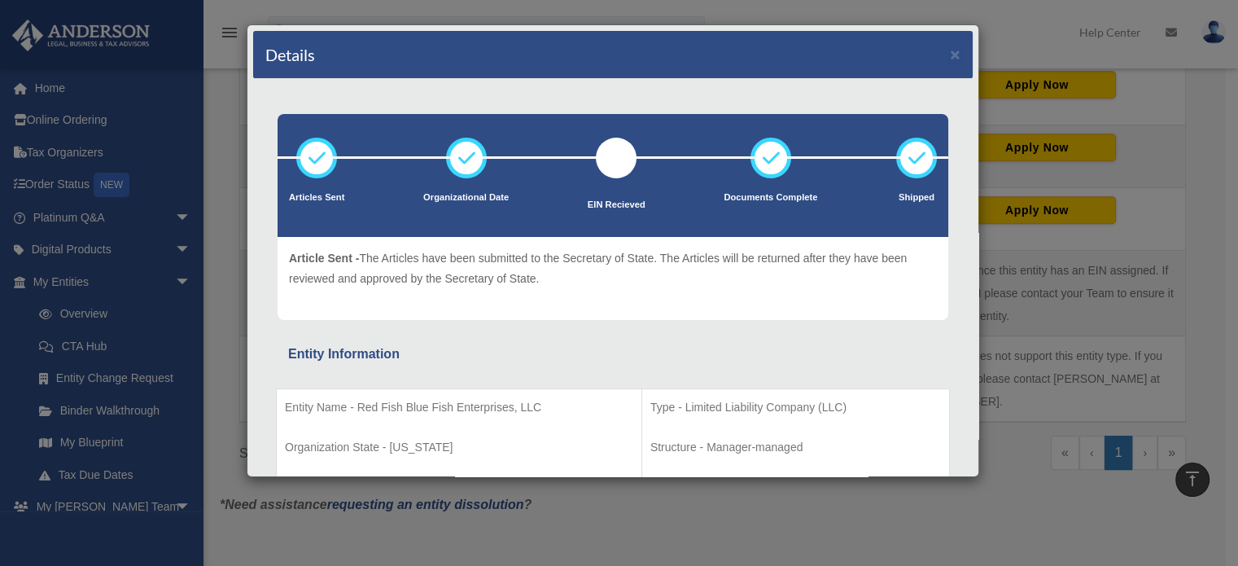
scroll to position [1302, 0]
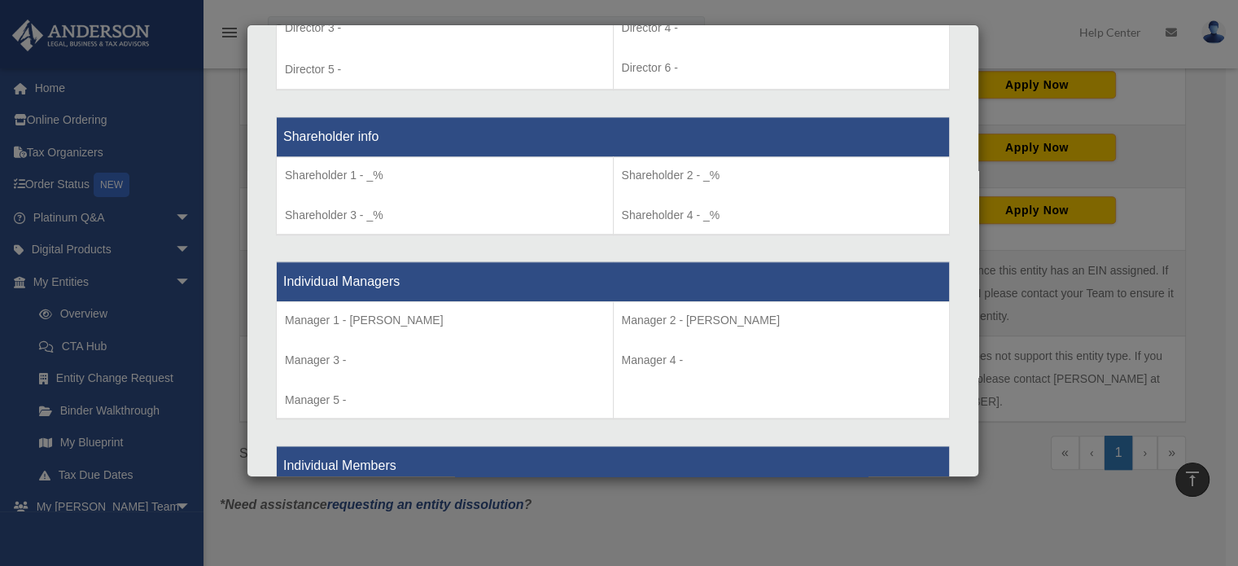
click at [66, 274] on div "Details × Articles Sent Organizational Date" at bounding box center [619, 283] width 1238 height 566
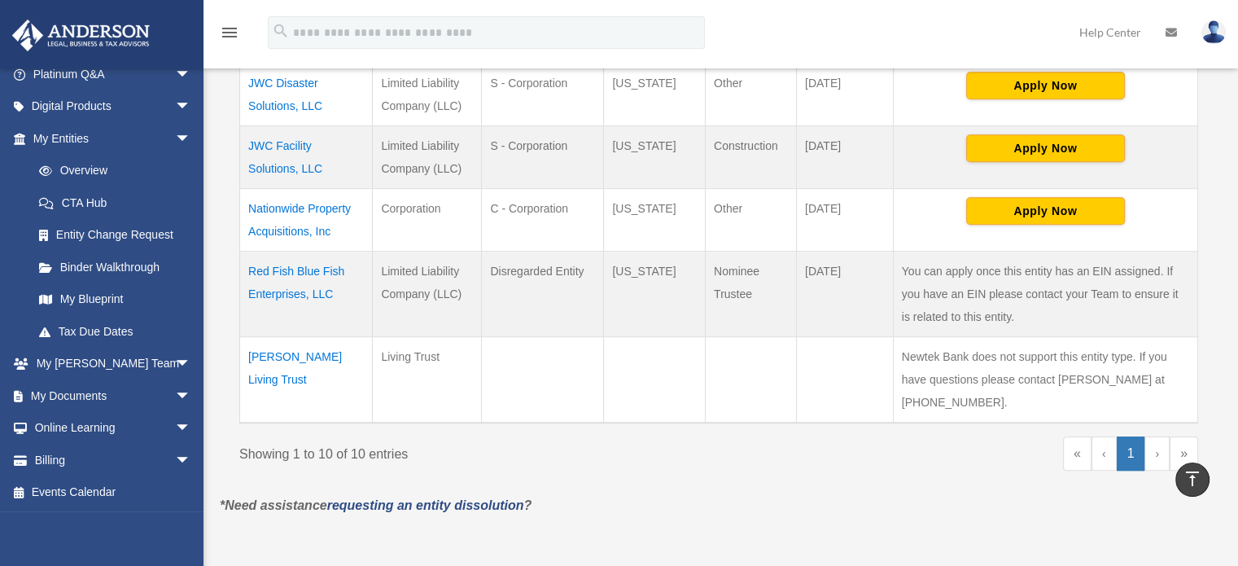
scroll to position [814, 0]
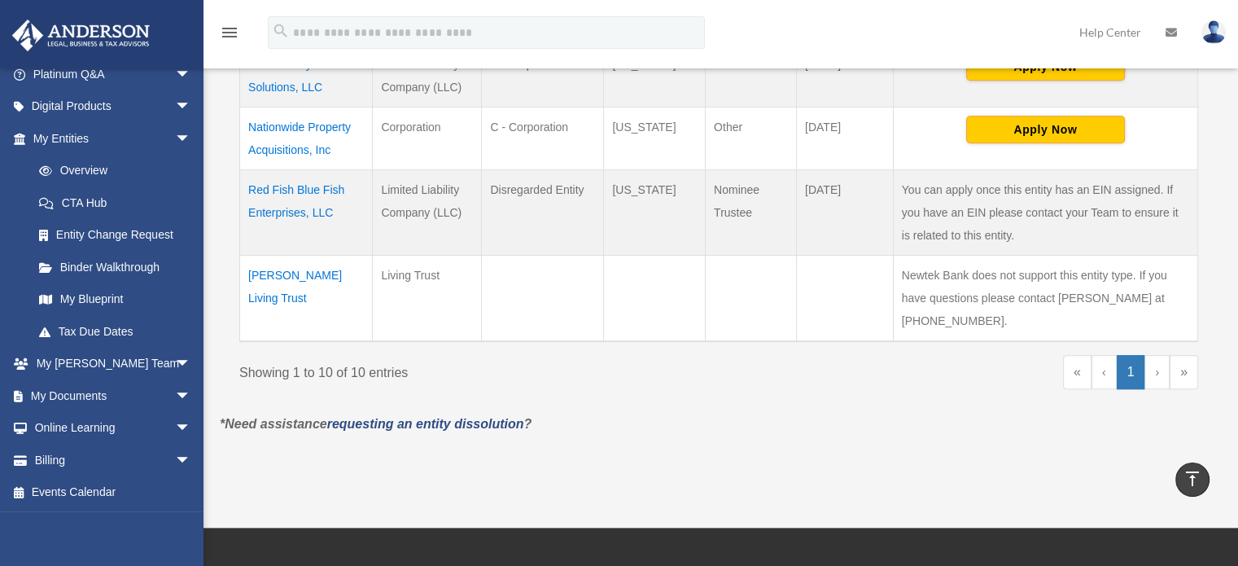
click at [93, 391] on link "My Documents arrow_drop_down" at bounding box center [113, 395] width 204 height 33
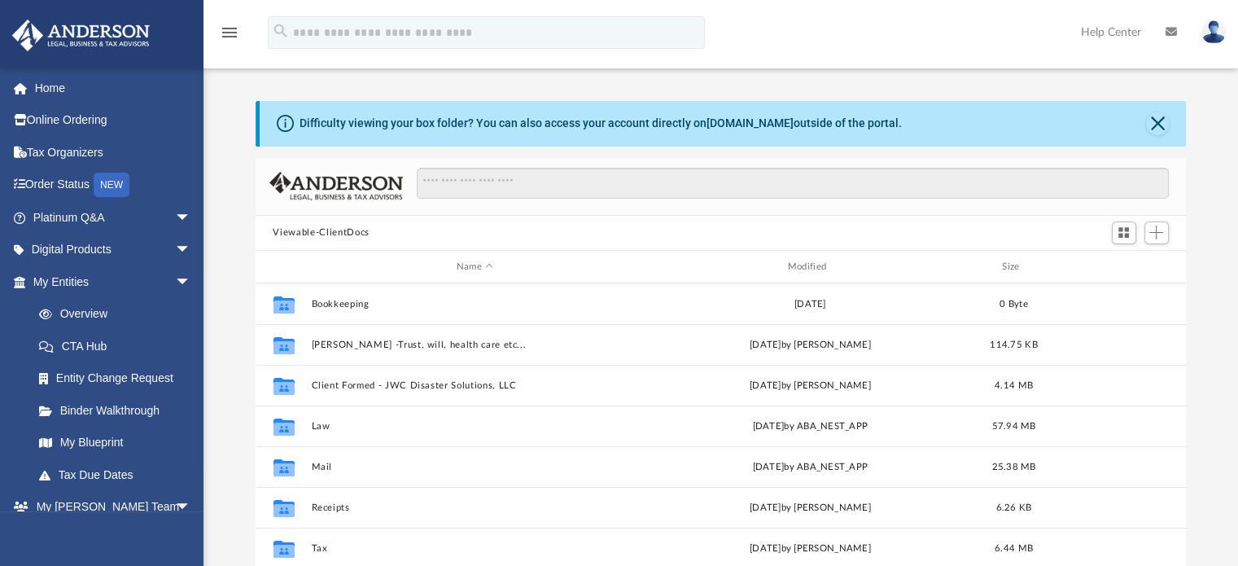
scroll to position [357, 918]
click at [365, 346] on button "[PERSON_NAME] -Trust, will, health care etc..." at bounding box center [475, 344] width 328 height 11
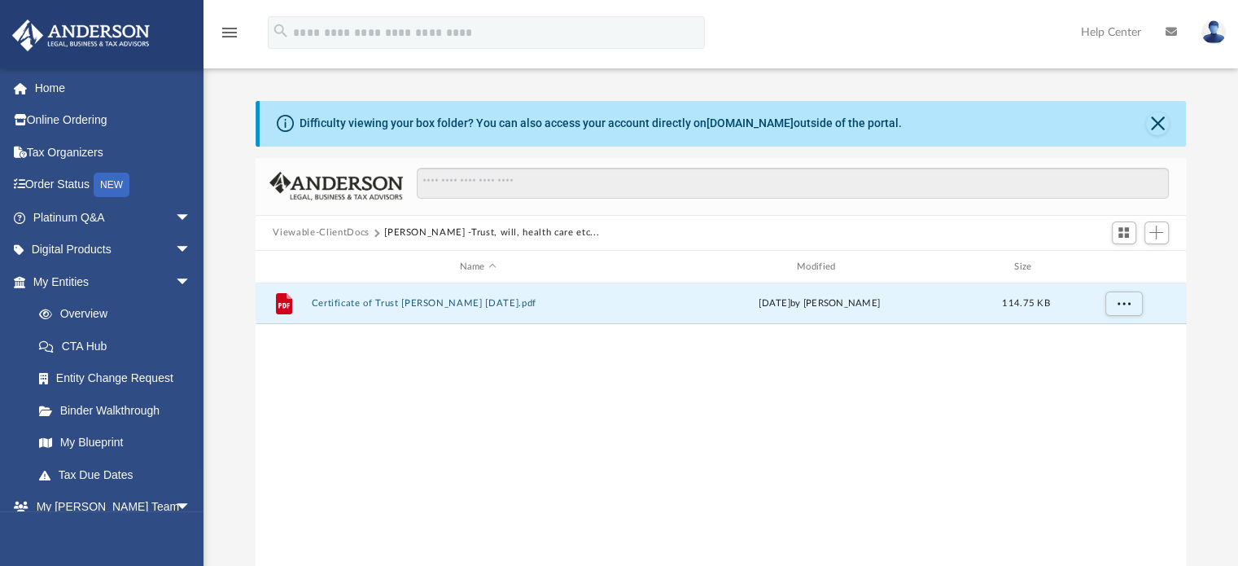
click at [371, 299] on button "Certificate of Trust [PERSON_NAME] [DATE].pdf" at bounding box center [478, 304] width 334 height 11
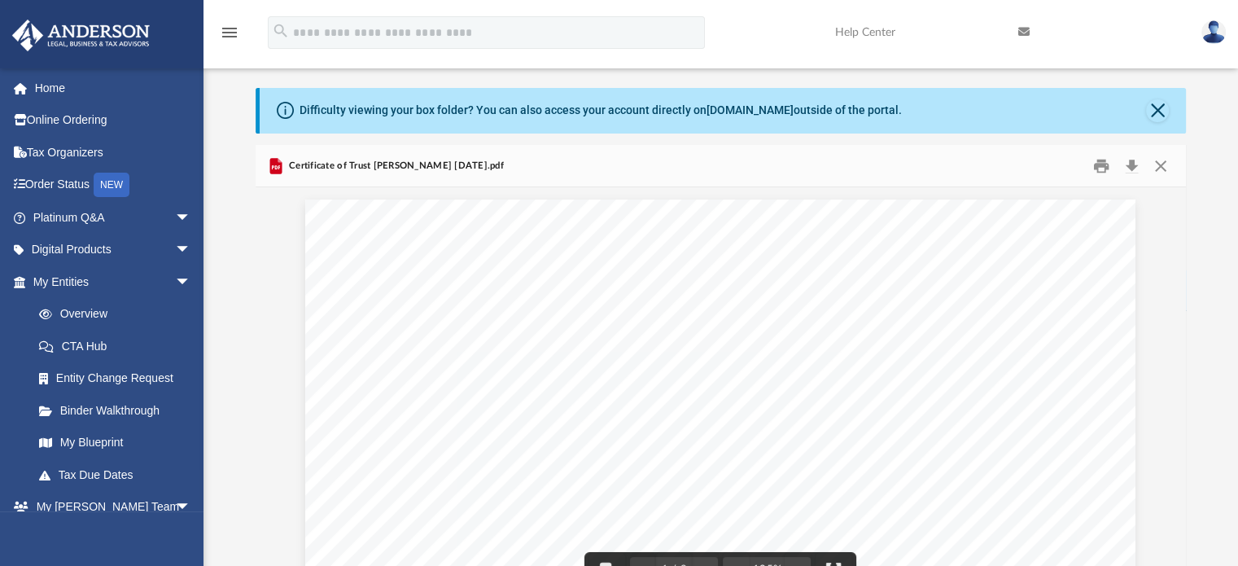
scroll to position [0, 0]
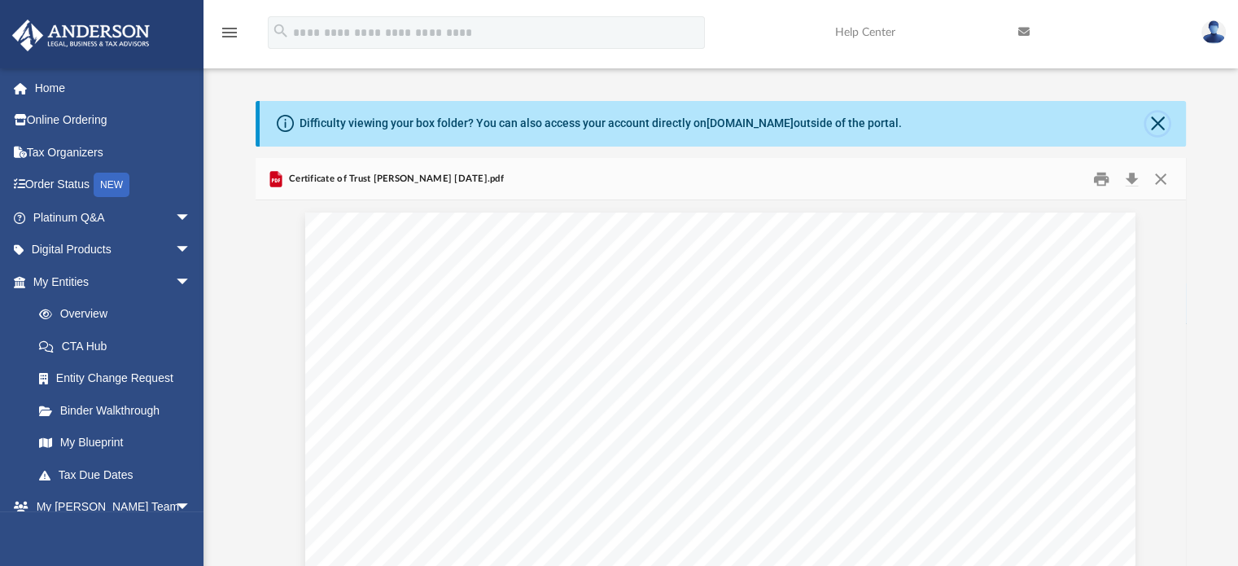
click at [1159, 123] on button "Close" at bounding box center [1157, 123] width 23 height 23
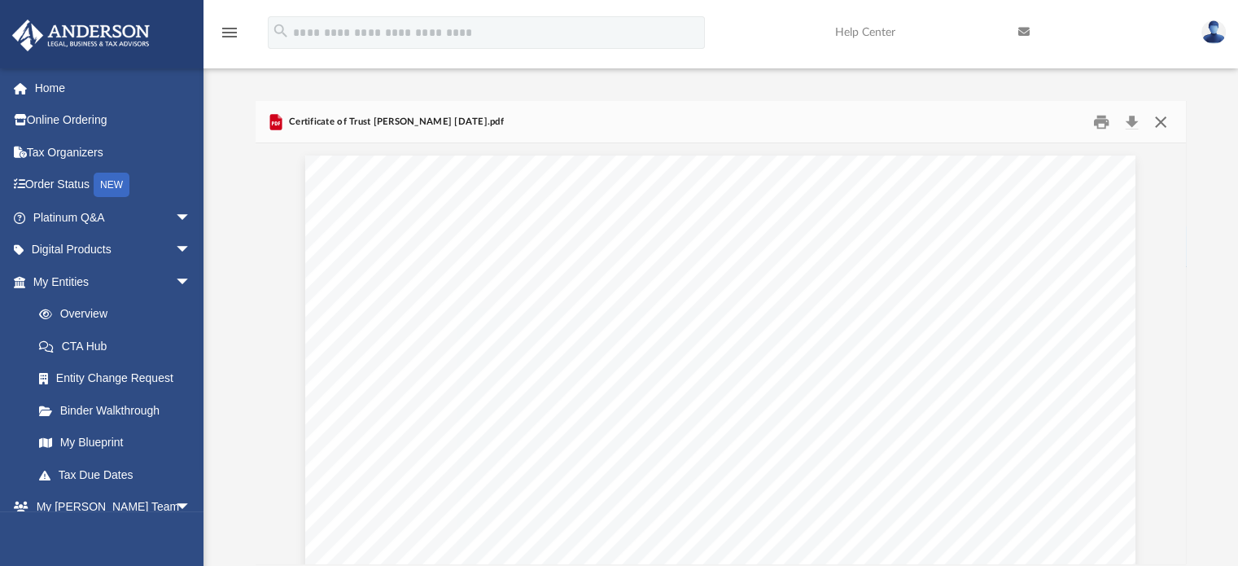
click at [1159, 123] on button "Close" at bounding box center [1160, 121] width 29 height 25
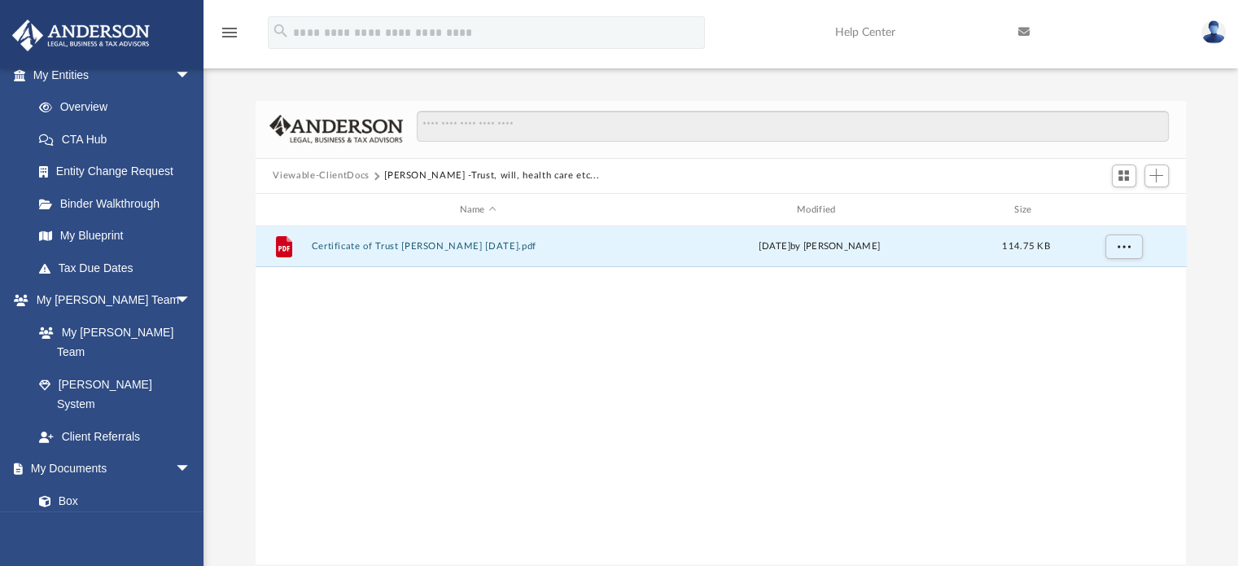
scroll to position [244, 0]
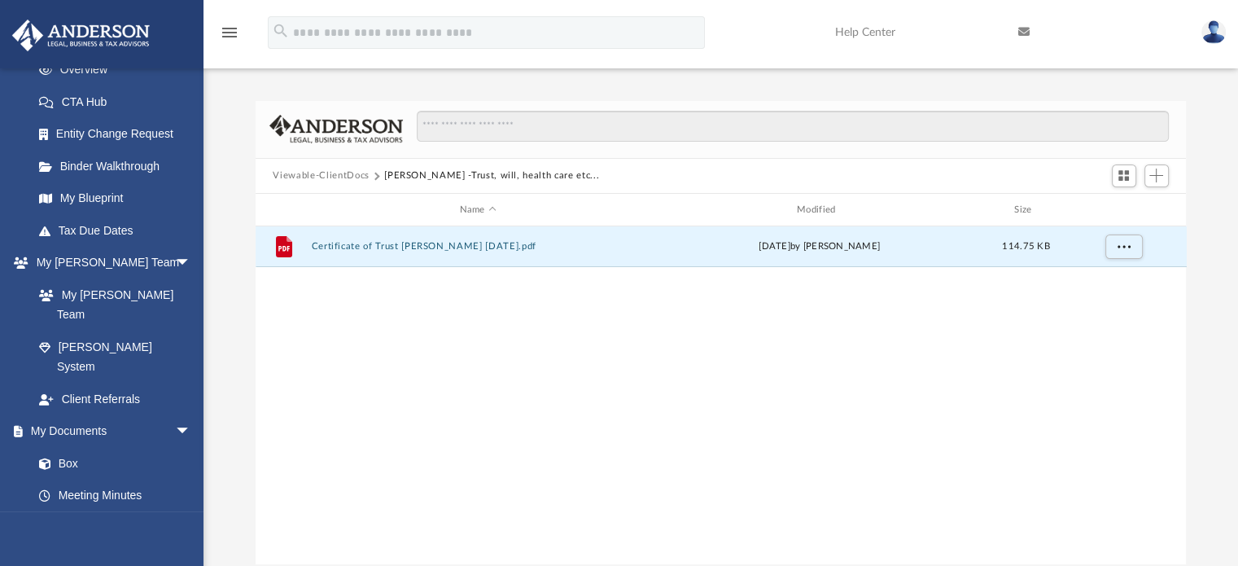
click at [72, 447] on link "Box" at bounding box center [111, 463] width 177 height 33
click at [228, 34] on icon "menu" at bounding box center [230, 33] width 20 height 20
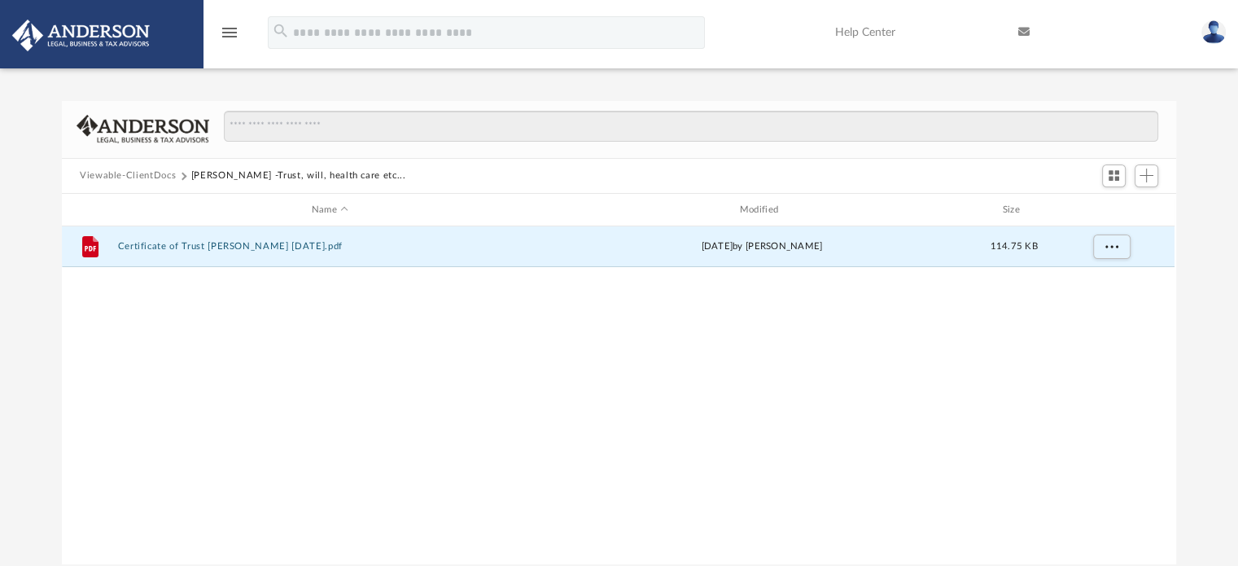
scroll to position [357, 1101]
click at [228, 34] on icon "menu" at bounding box center [230, 33] width 20 height 20
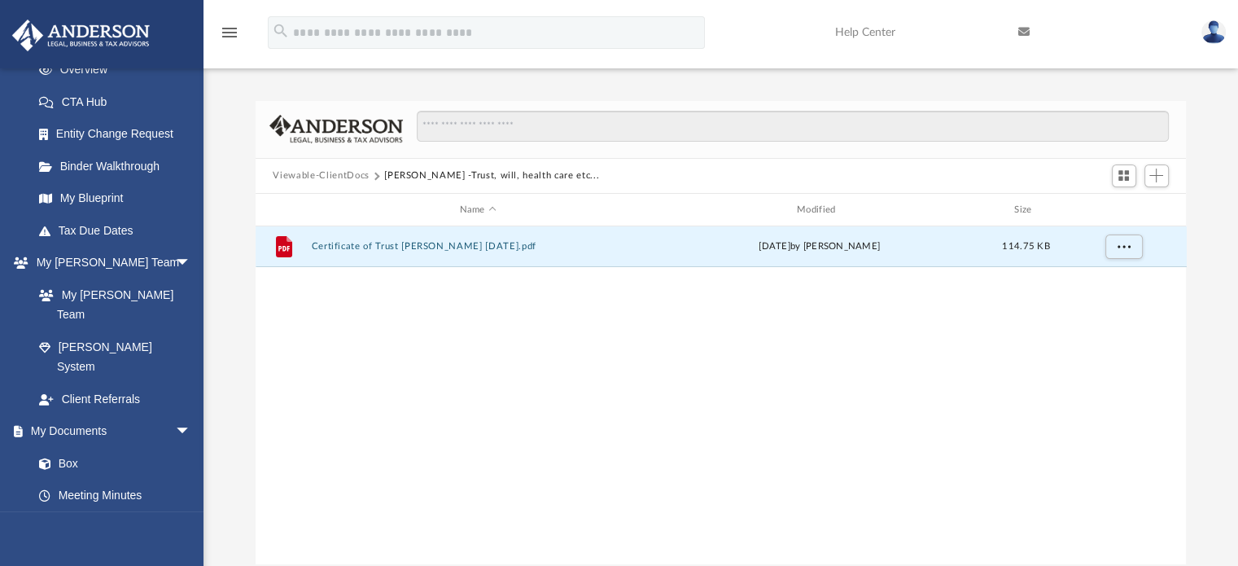
scroll to position [0, 0]
click at [335, 177] on button "Viewable-ClientDocs" at bounding box center [321, 175] width 96 height 15
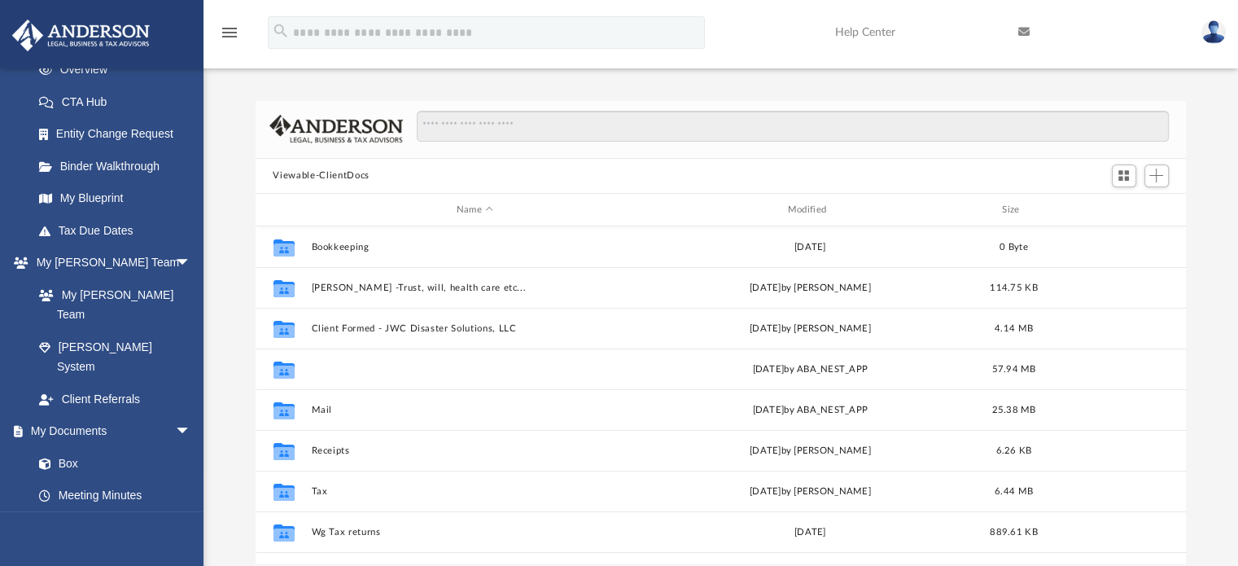
click at [321, 371] on button "Law" at bounding box center [475, 369] width 328 height 11
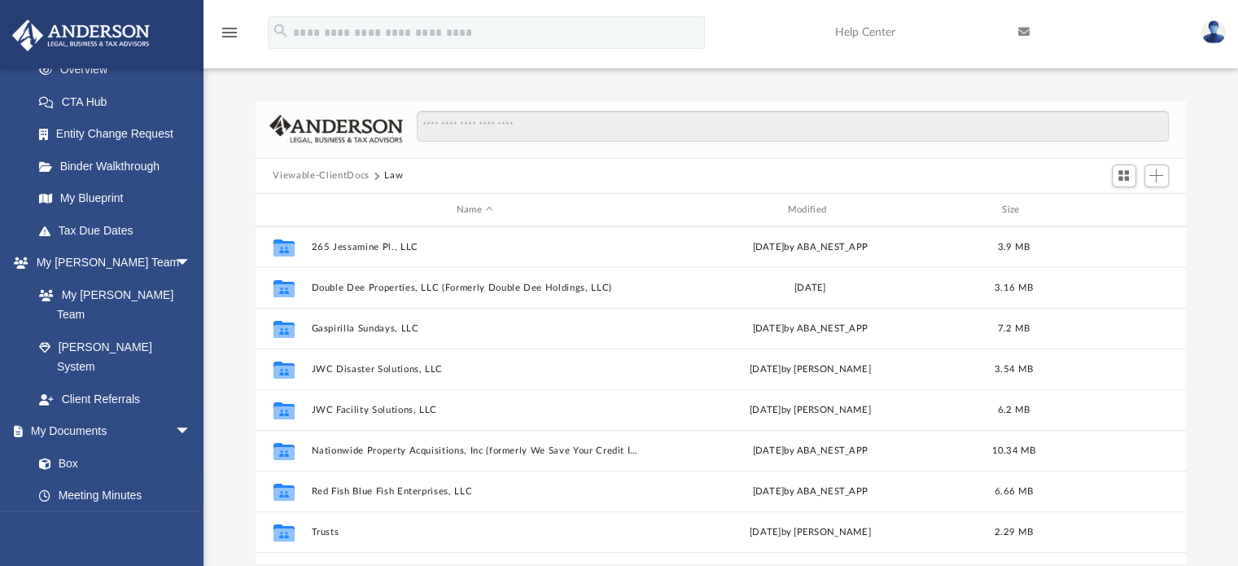
scroll to position [111, 0]
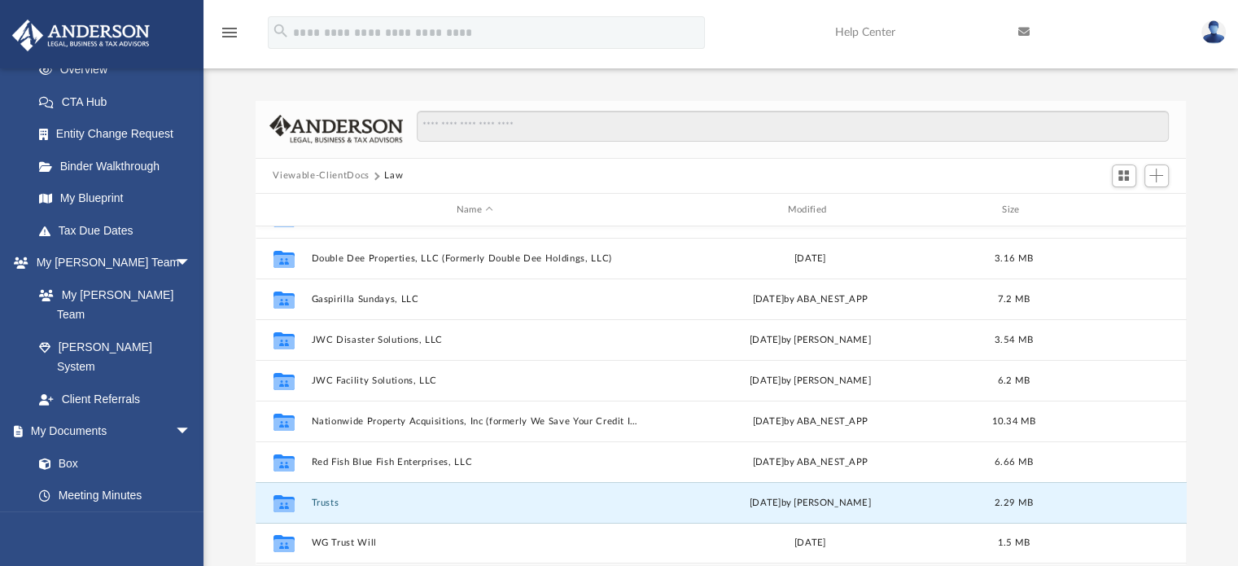
click at [322, 502] on button "Trusts" at bounding box center [475, 502] width 328 height 11
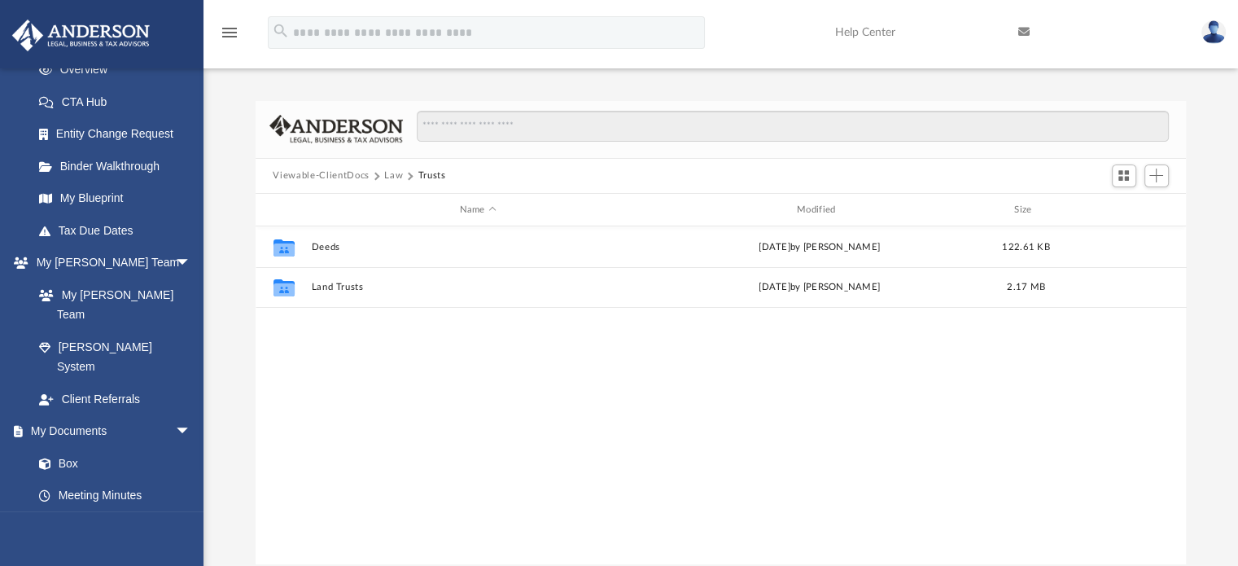
scroll to position [0, 0]
click at [397, 173] on button "Law" at bounding box center [393, 175] width 19 height 15
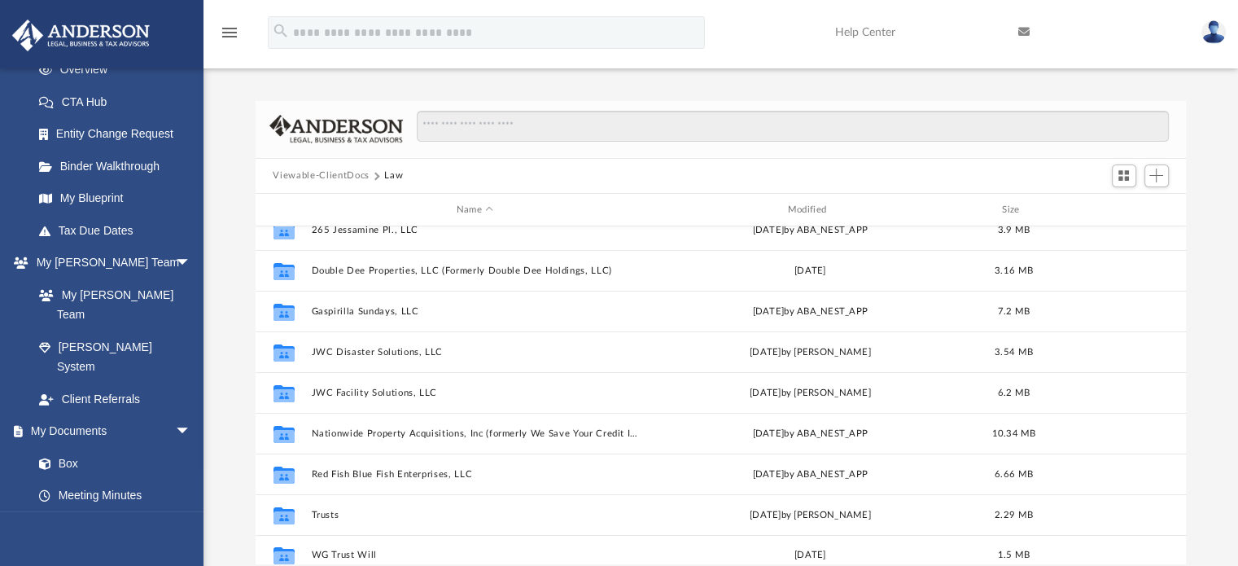
scroll to position [111, 0]
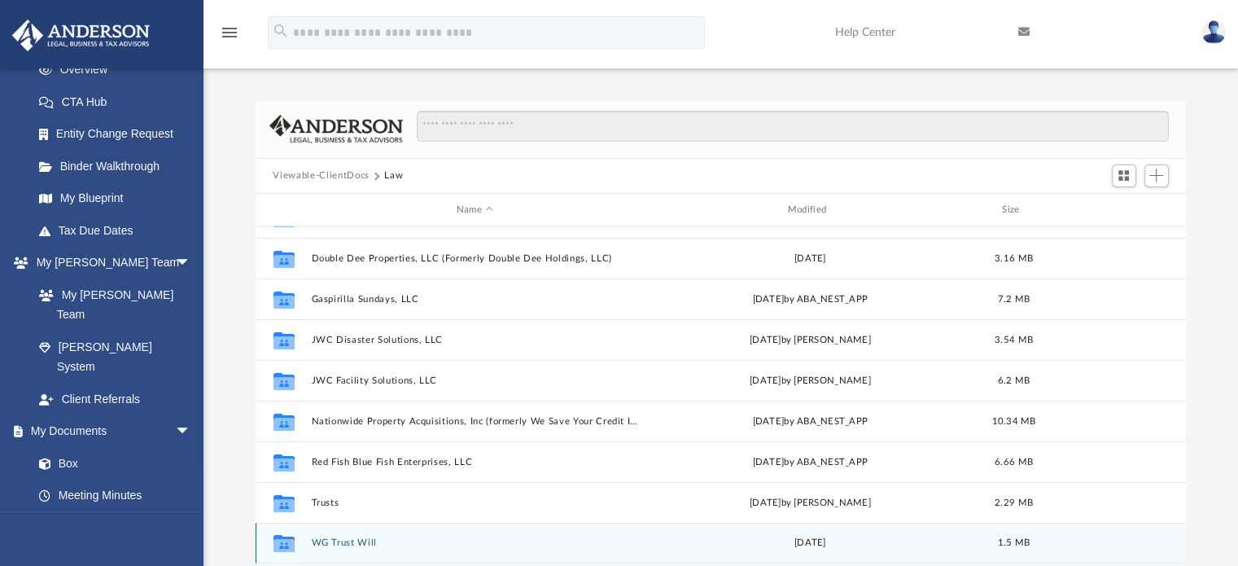
click at [349, 535] on div "Collaborated Folder WG Trust Will Mon Oct 11 2021 1.5 MB" at bounding box center [721, 542] width 931 height 41
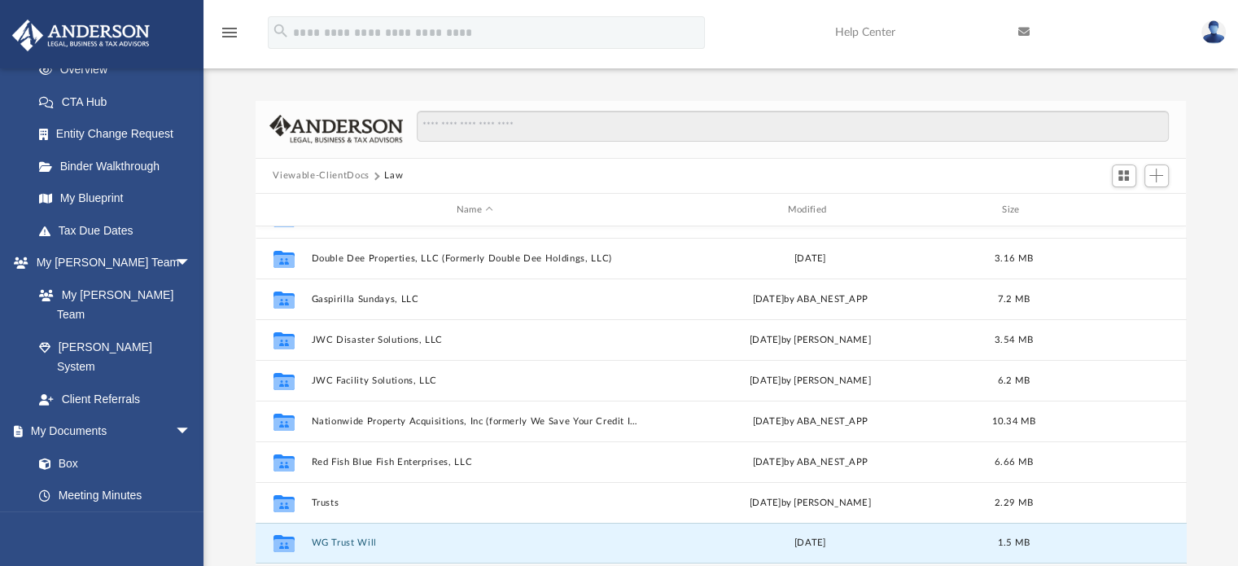
click at [348, 543] on button "WG Trust Will" at bounding box center [475, 543] width 328 height 11
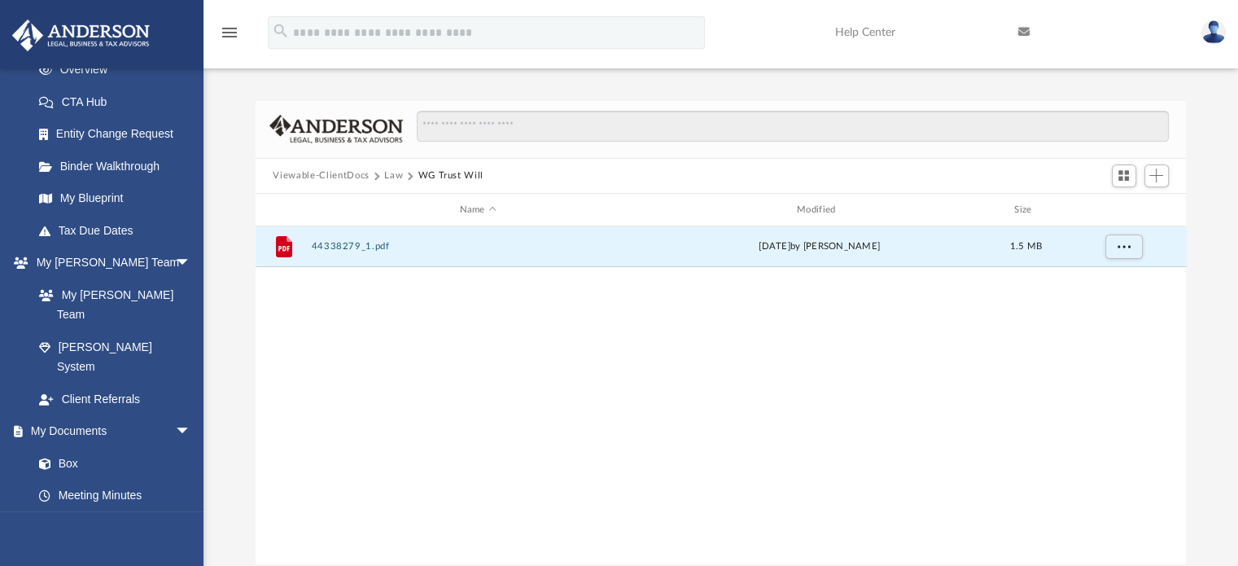
click at [339, 247] on button "44338279_1.pdf" at bounding box center [478, 247] width 334 height 11
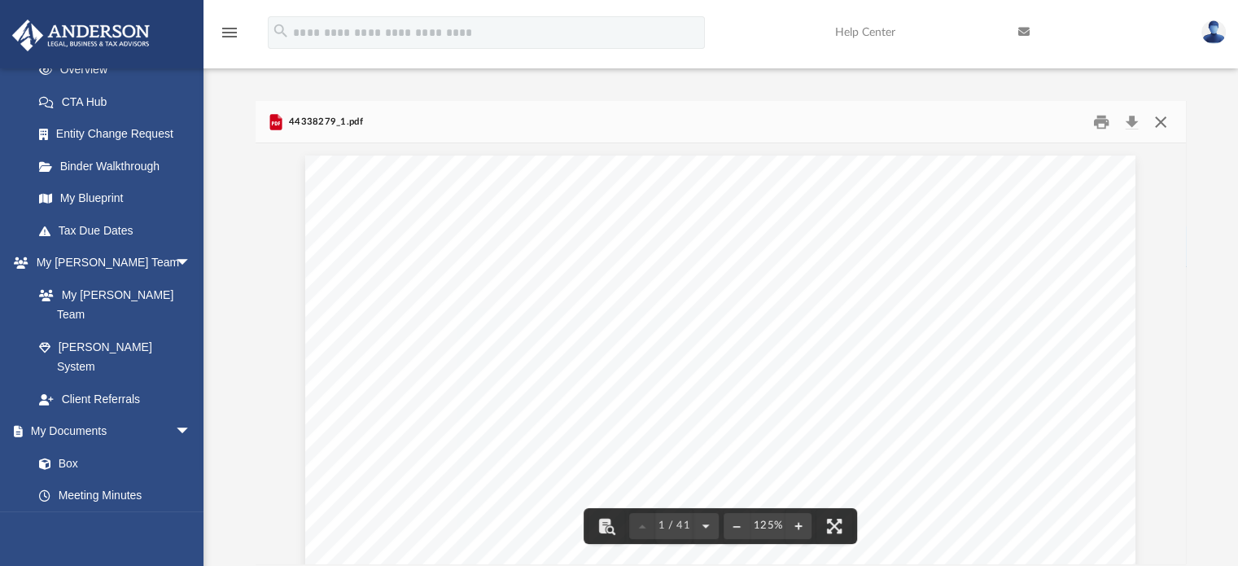
click at [1156, 125] on button "Close" at bounding box center [1160, 121] width 29 height 25
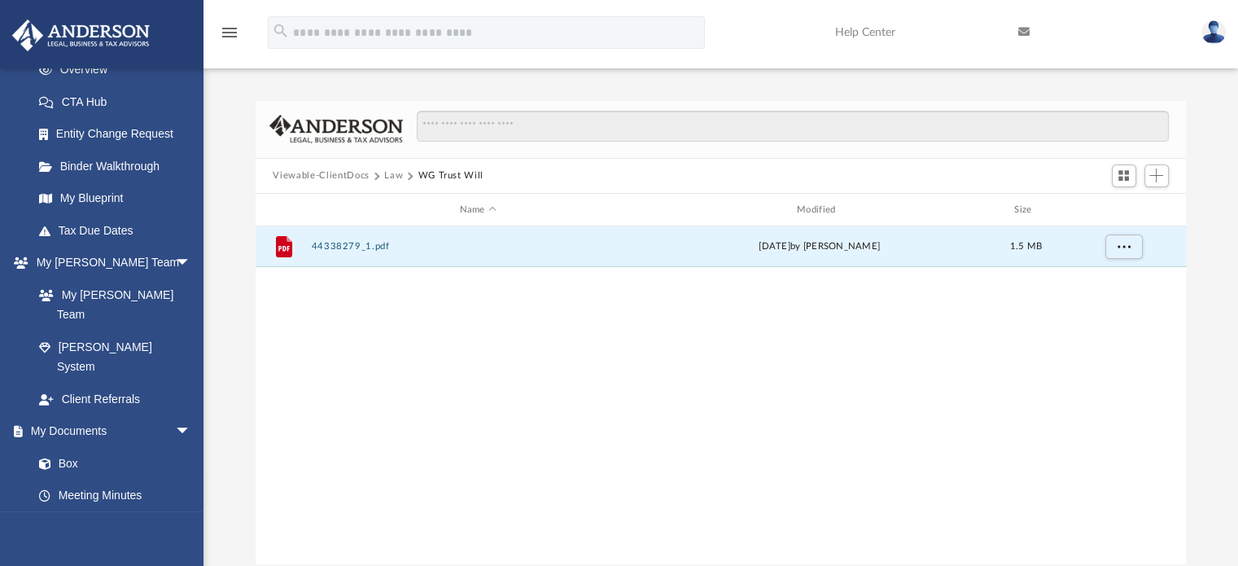
click at [392, 175] on button "Law" at bounding box center [393, 175] width 19 height 15
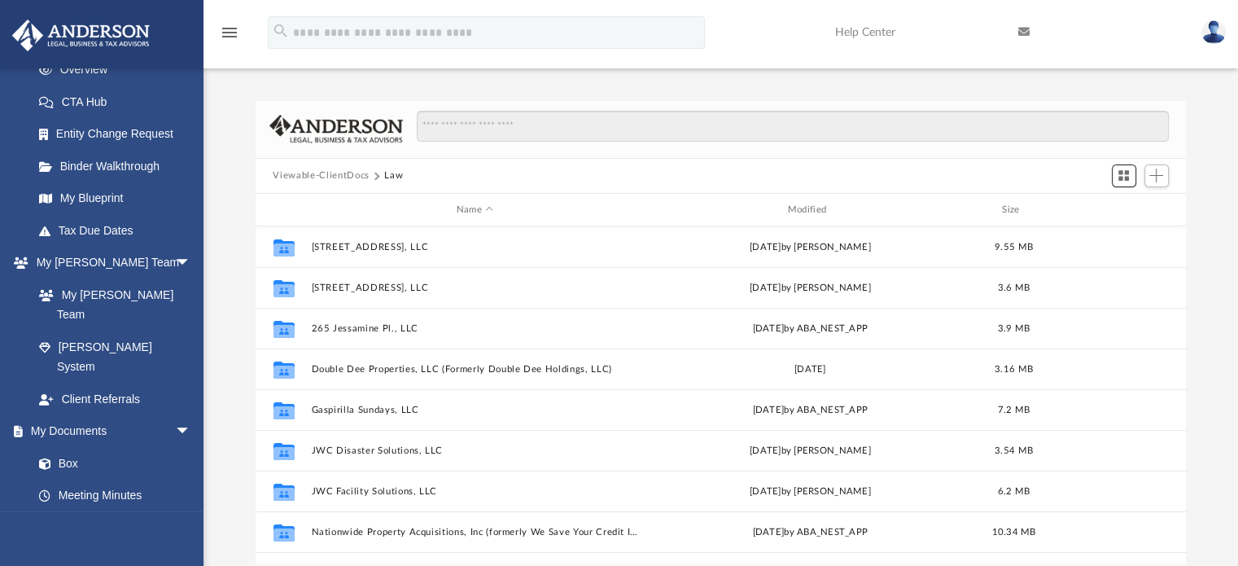
click at [1118, 177] on span "Switch to Grid View" at bounding box center [1123, 175] width 14 height 14
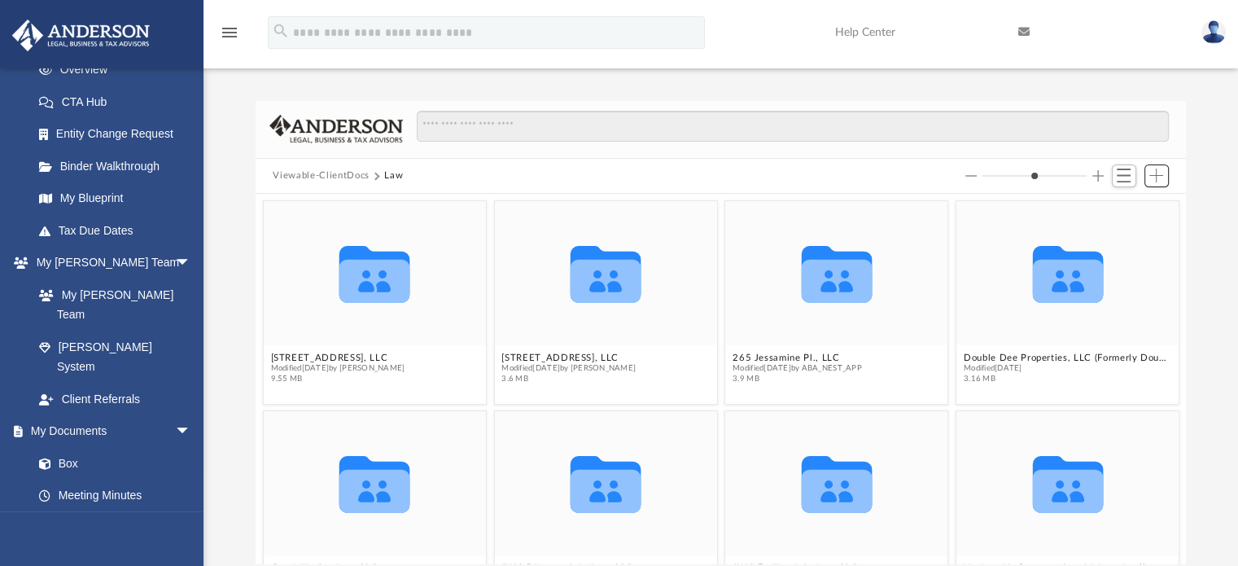
click at [1160, 178] on span "Add" at bounding box center [1156, 175] width 14 height 14
click at [1119, 231] on li "New Folder" at bounding box center [1133, 233] width 52 height 17
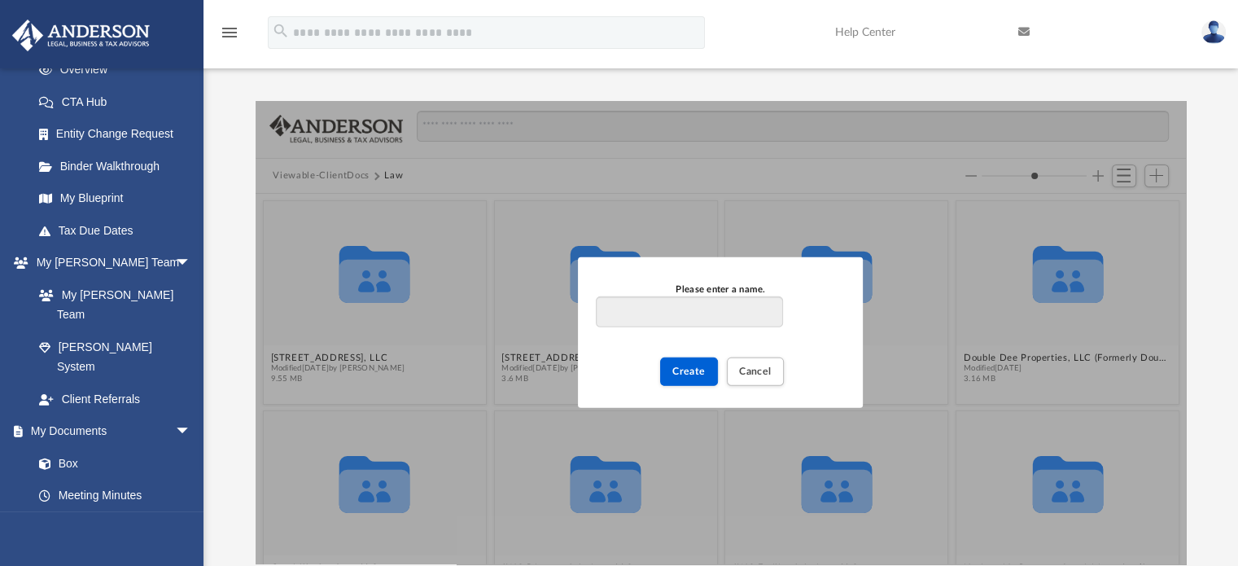
click at [735, 308] on input "Please enter a name." at bounding box center [689, 311] width 186 height 31
type input "**********"
click at [706, 366] on button "Create" at bounding box center [689, 371] width 58 height 28
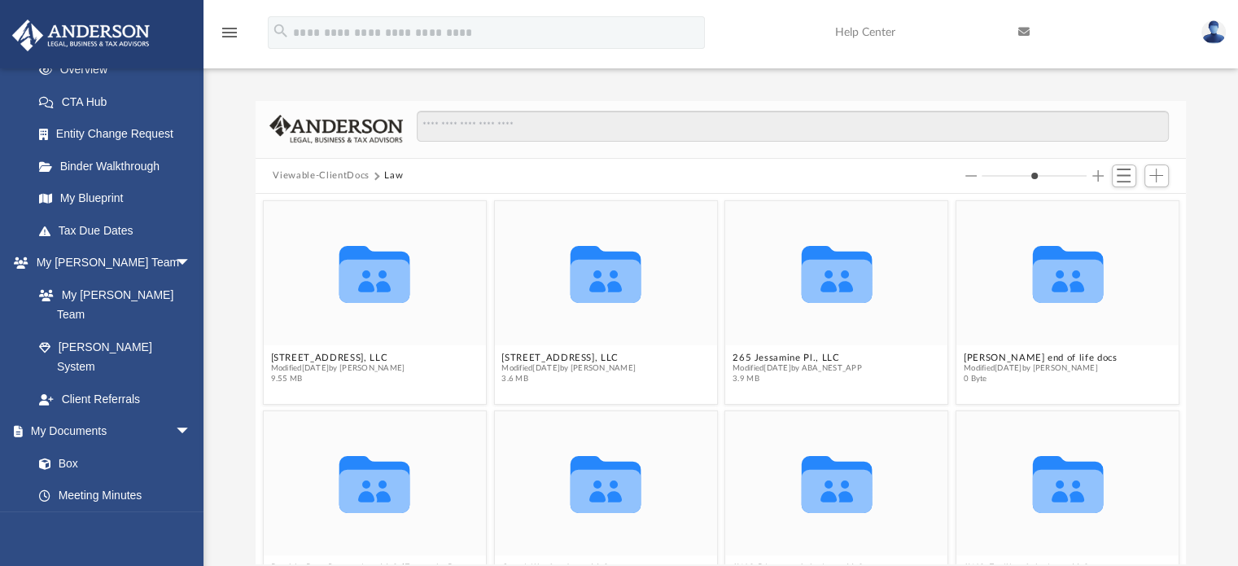
click at [1061, 279] on icon "grid" at bounding box center [1067, 281] width 71 height 43
click at [1047, 316] on div "Collaborated Folder" at bounding box center [1067, 273] width 222 height 144
click at [1051, 291] on icon "grid" at bounding box center [1067, 274] width 71 height 57
click at [1051, 276] on icon "grid" at bounding box center [1067, 274] width 71 height 57
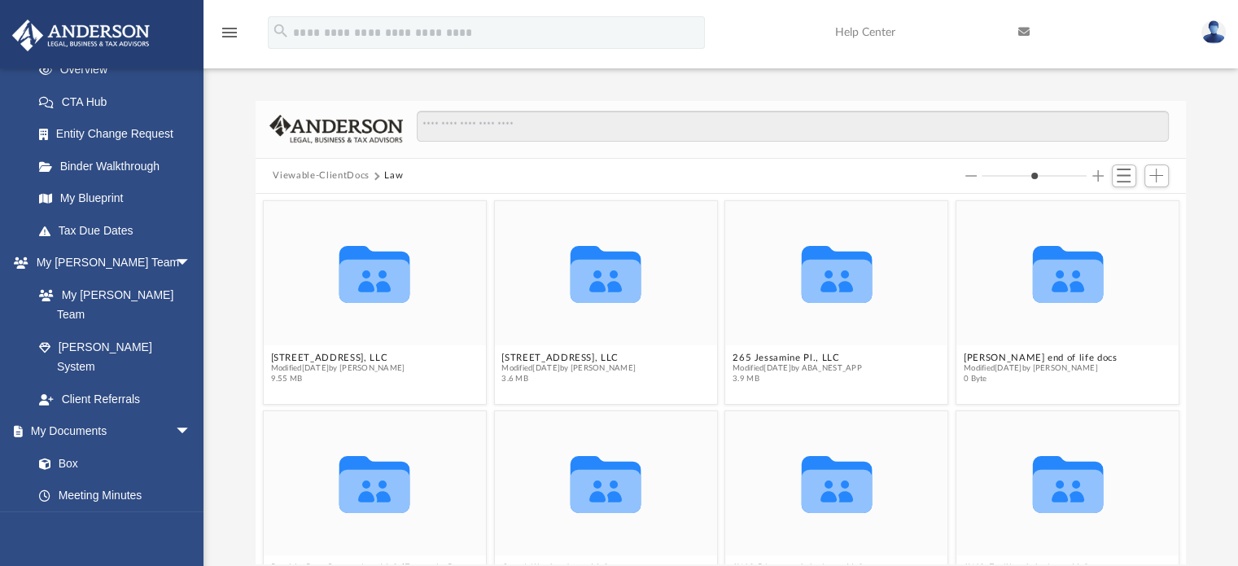
click at [1039, 303] on icon "Collaborated Folder" at bounding box center [1066, 272] width 133 height 86
click at [1003, 360] on button "Brenda Griner end of life docs" at bounding box center [1040, 357] width 154 height 11
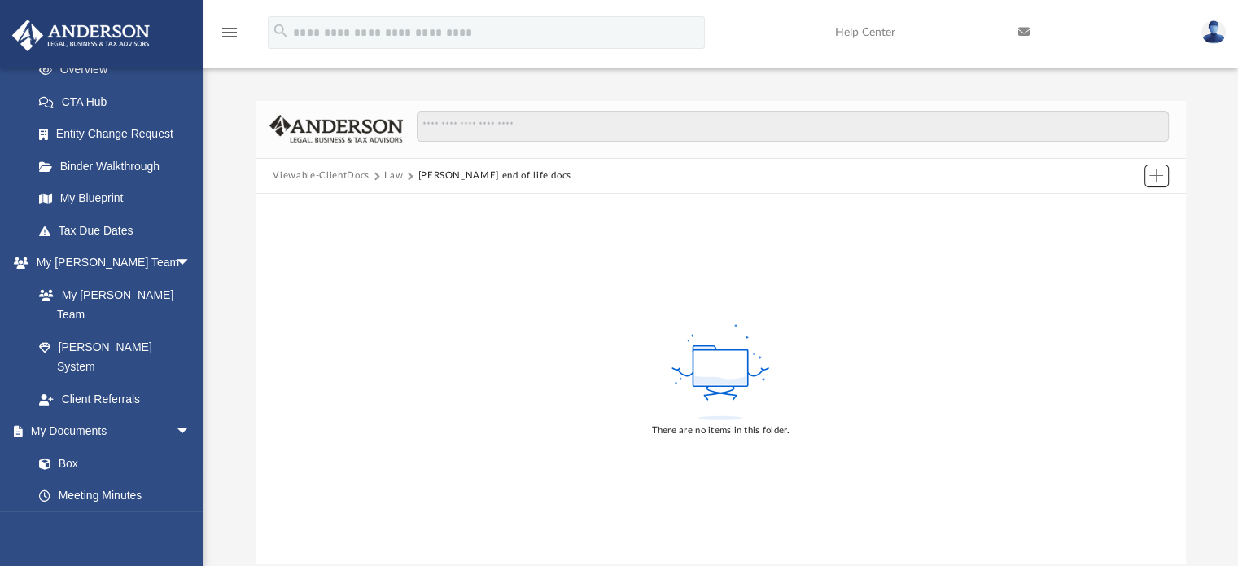
click at [1156, 173] on span "Add" at bounding box center [1156, 175] width 14 height 14
click at [1121, 213] on li "Upload" at bounding box center [1133, 207] width 52 height 17
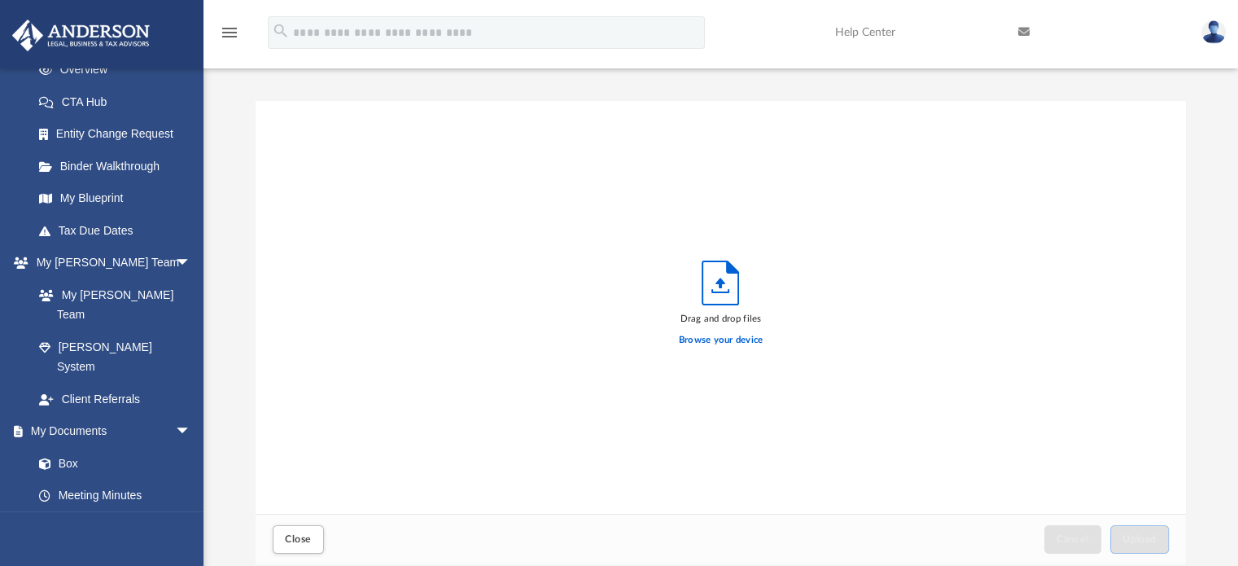
scroll to position [400, 918]
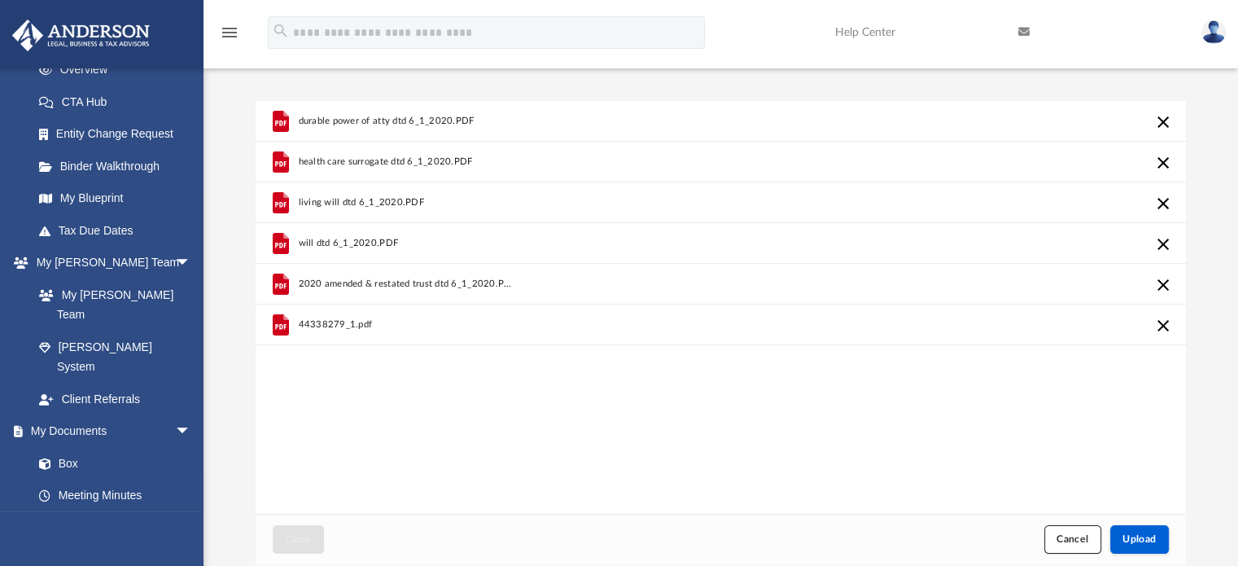
click at [1068, 541] on span "Cancel" at bounding box center [1072, 539] width 33 height 10
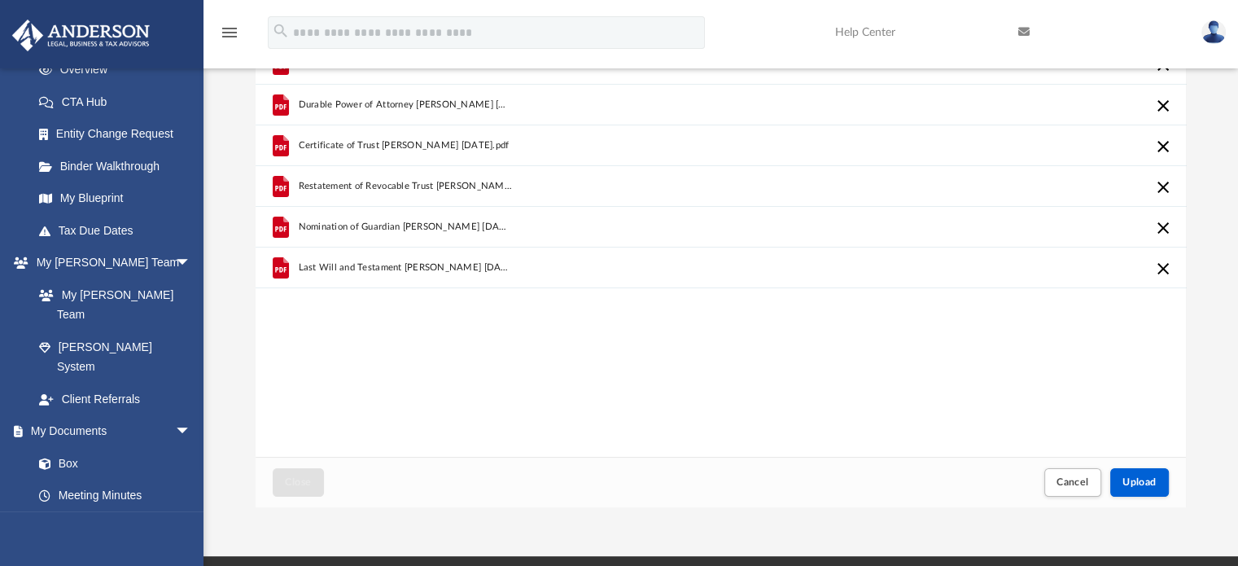
scroll to position [81, 0]
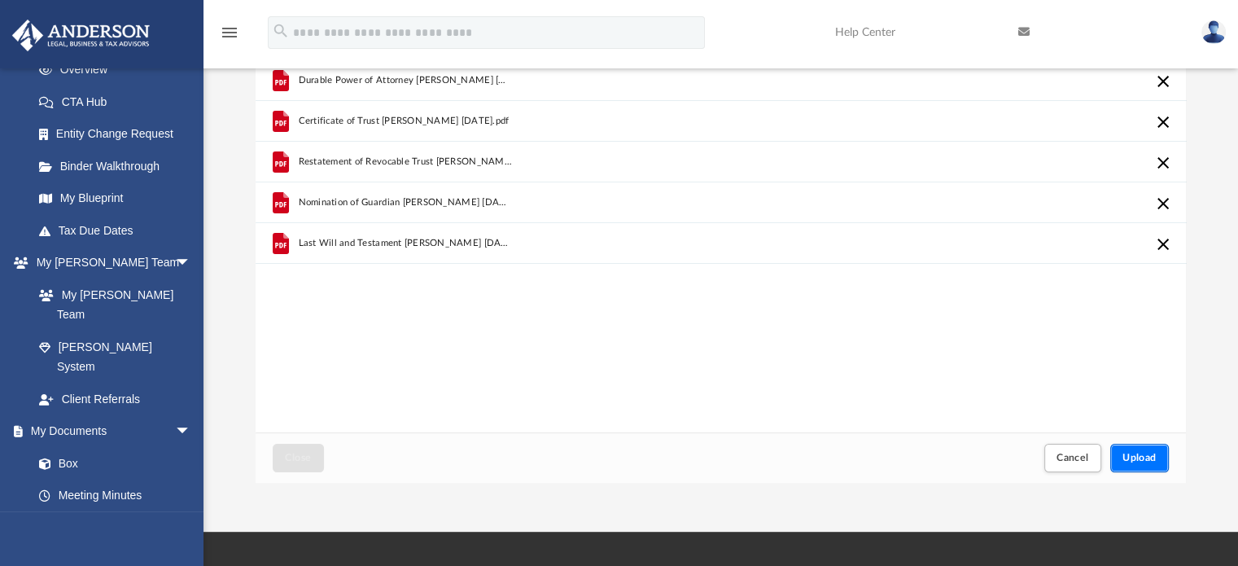
click at [1134, 455] on span "Upload" at bounding box center [1139, 457] width 34 height 10
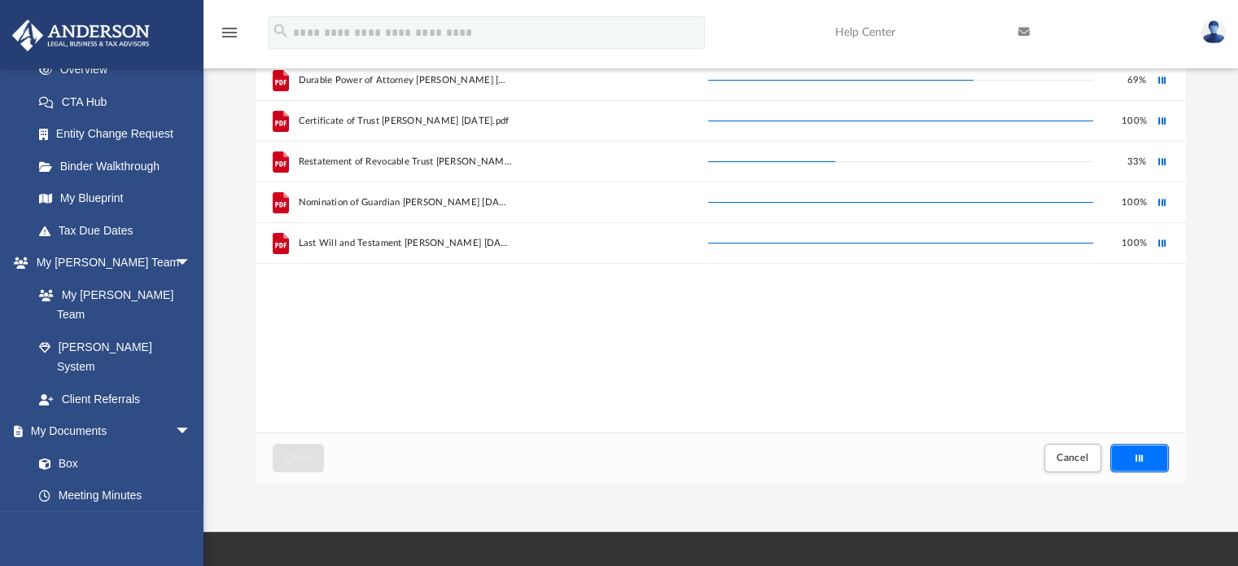
scroll to position [0, 0]
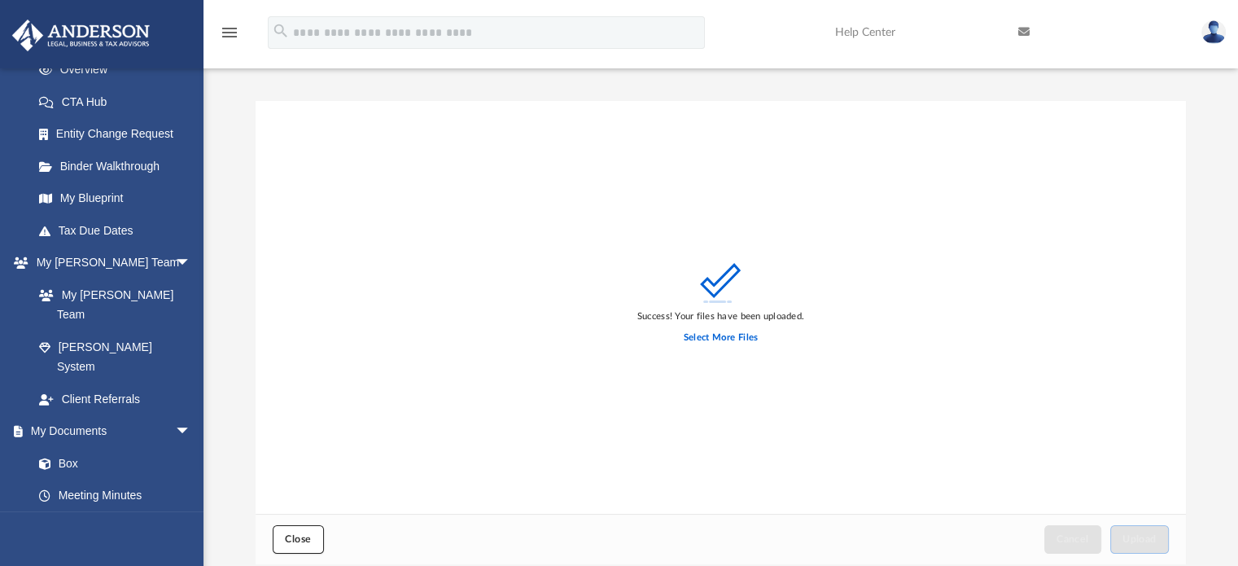
click at [283, 540] on button "Close" at bounding box center [298, 539] width 50 height 28
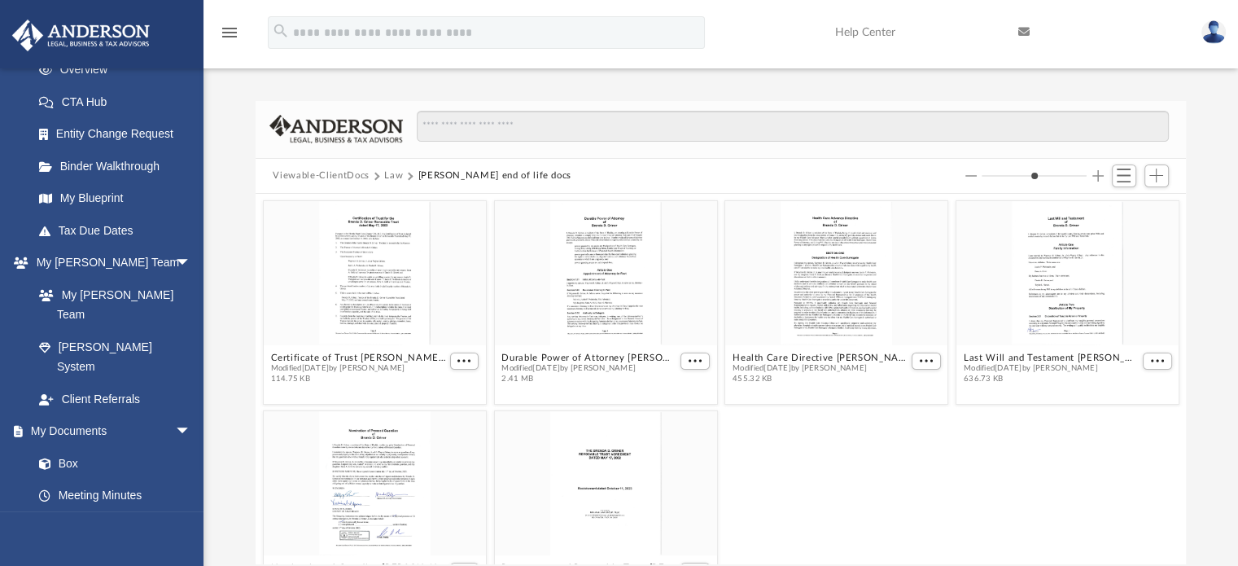
click at [226, 28] on icon "menu" at bounding box center [230, 33] width 20 height 20
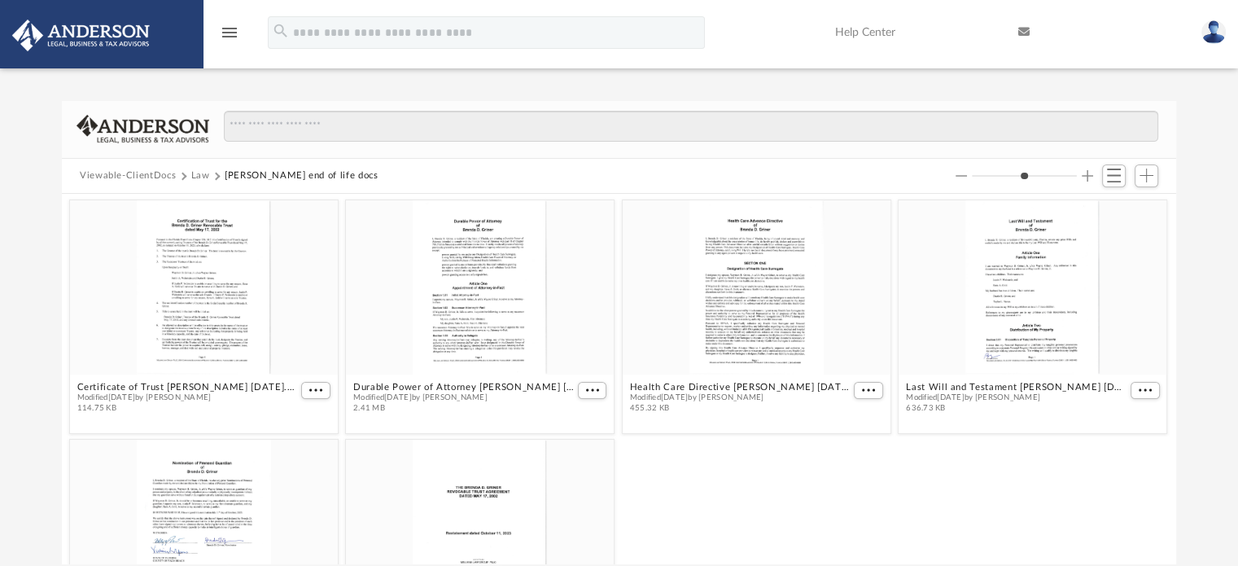
scroll to position [357, 1101]
click at [226, 28] on icon "menu" at bounding box center [230, 33] width 20 height 20
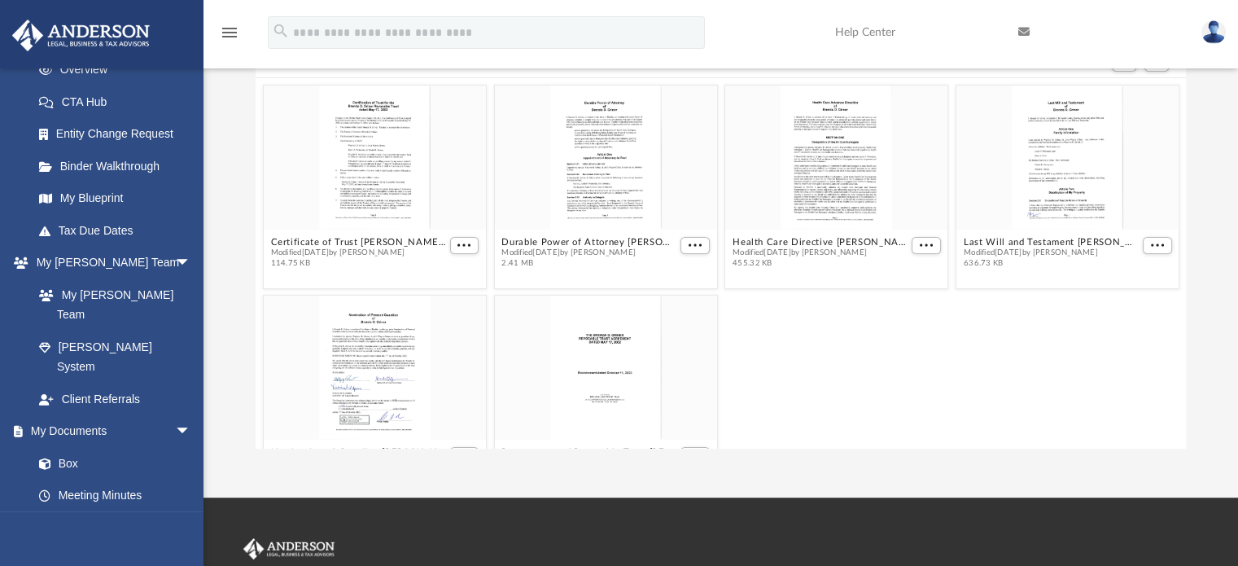
scroll to position [0, 0]
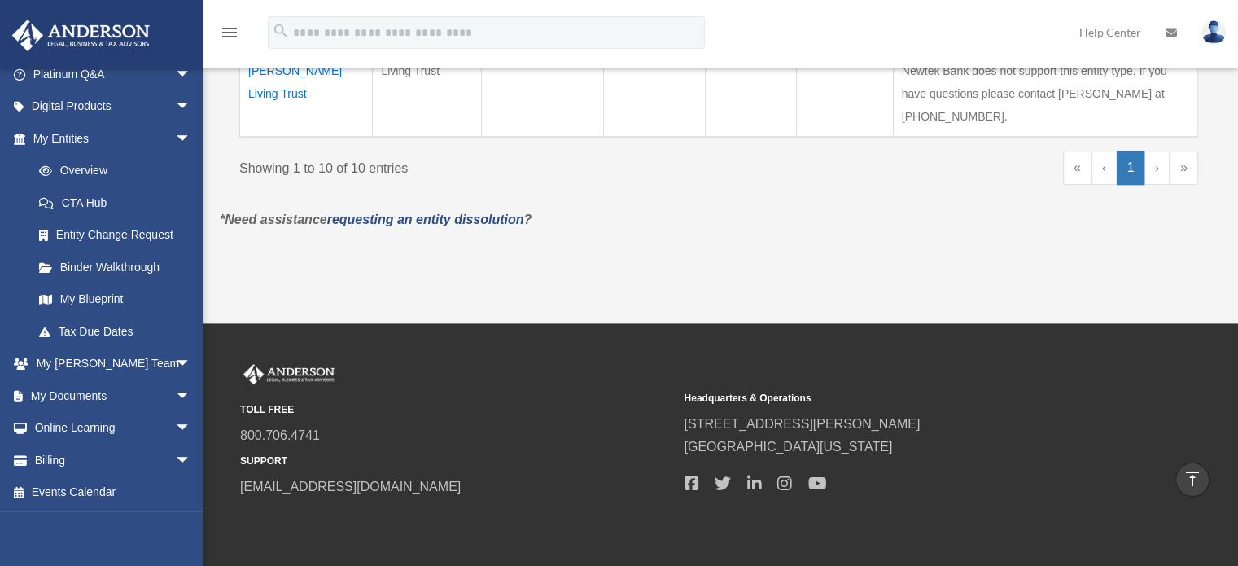
scroll to position [1055, 0]
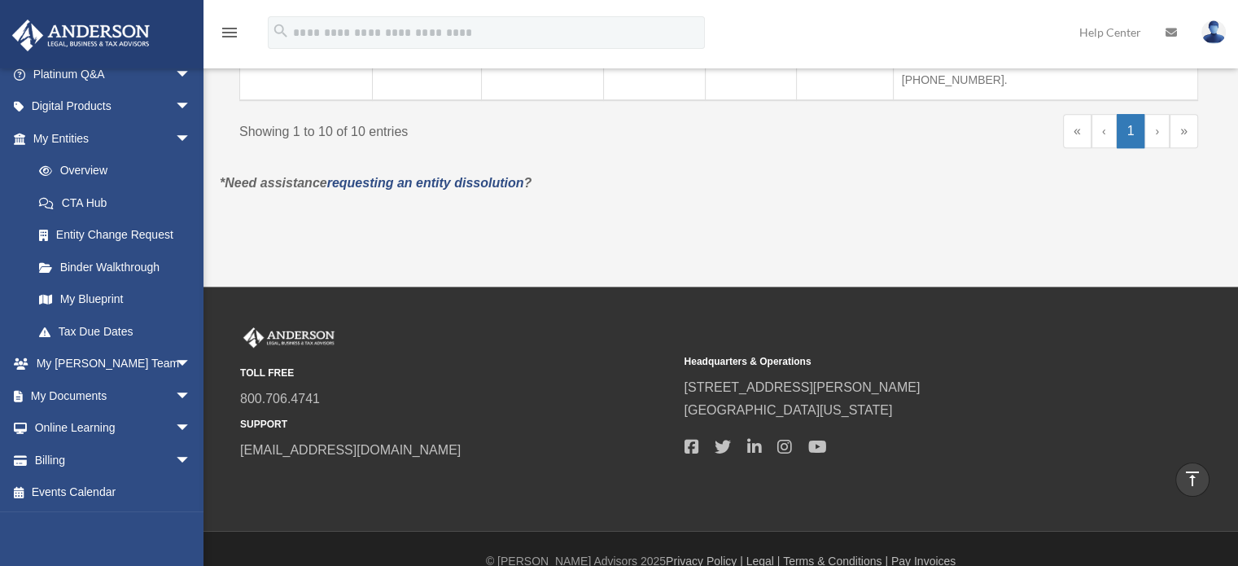
click at [175, 390] on span "arrow_drop_down" at bounding box center [191, 395] width 33 height 33
click at [65, 426] on link "Box" at bounding box center [119, 428] width 193 height 33
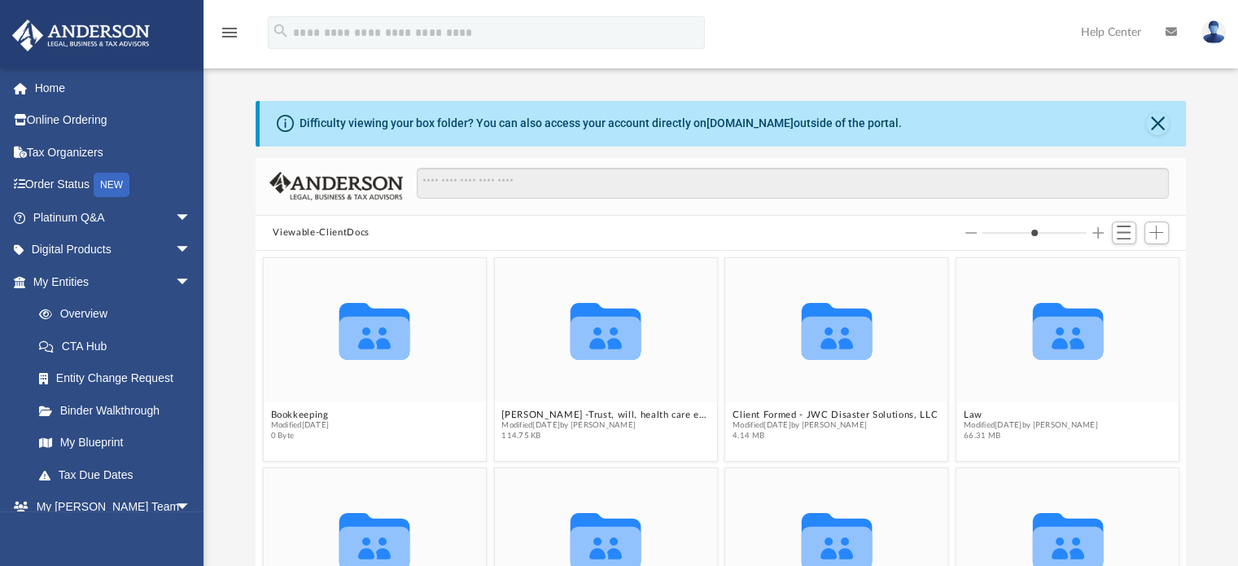
scroll to position [357, 918]
click at [599, 345] on icon "grid" at bounding box center [605, 331] width 71 height 57
click at [592, 393] on div "Collaborated Folder" at bounding box center [605, 330] width 222 height 144
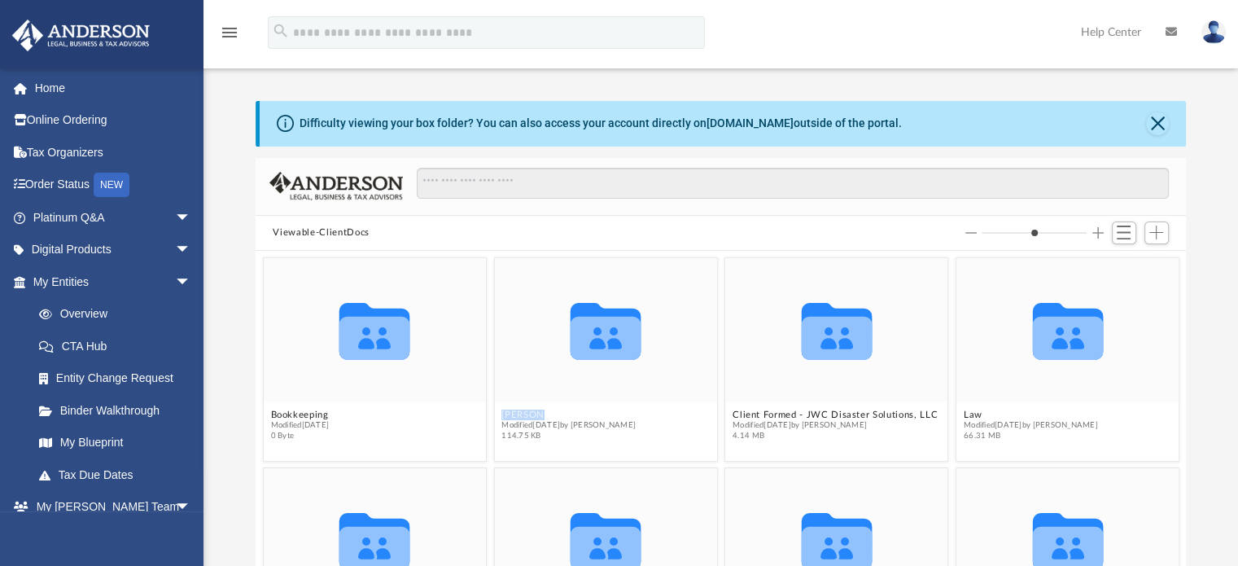
click at [579, 415] on button "[PERSON_NAME] -Trust, will, health care etc..." at bounding box center [605, 414] width 208 height 11
click at [579, 415] on button "Brenda Griner -Trust, will, health care etc..." at bounding box center [605, 414] width 208 height 11
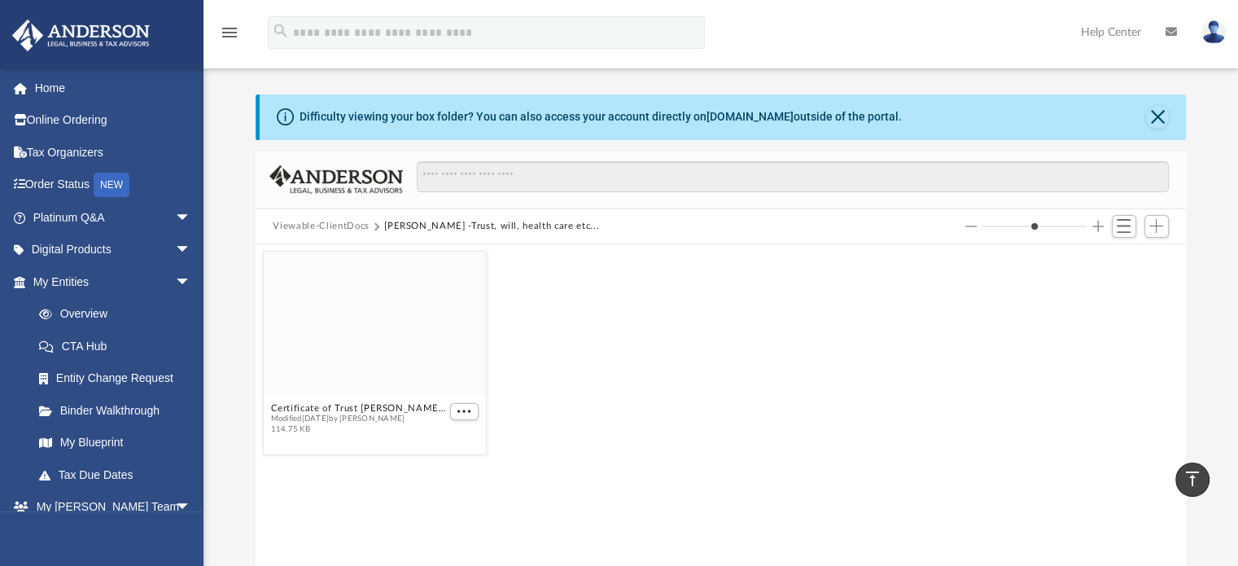
scroll to position [0, 0]
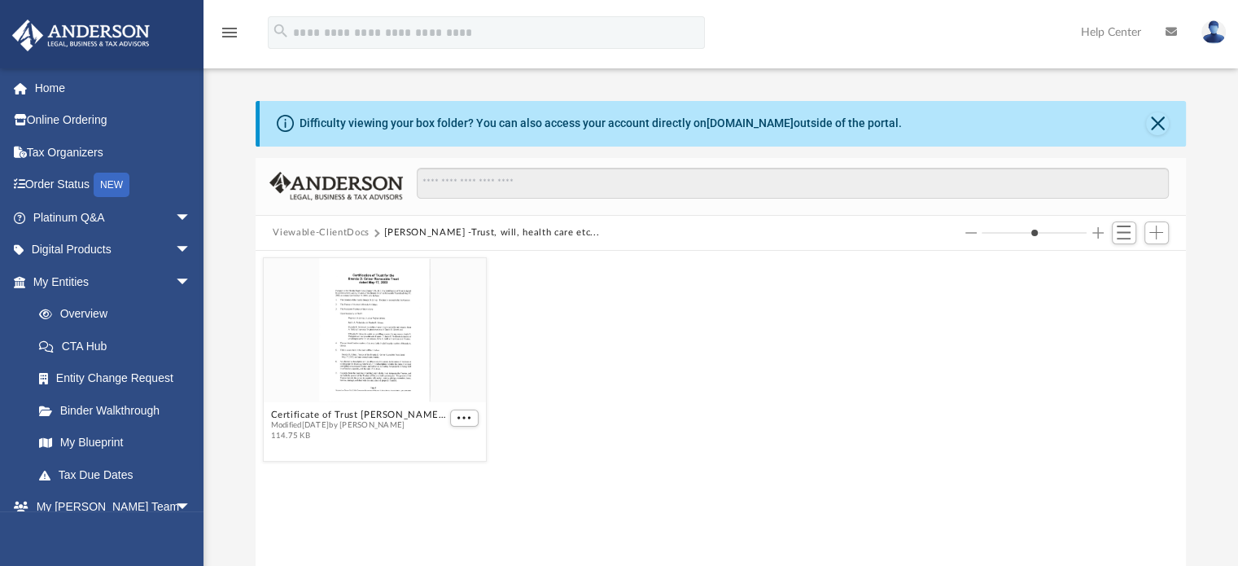
click at [340, 236] on button "Viewable-ClientDocs" at bounding box center [321, 232] width 96 height 15
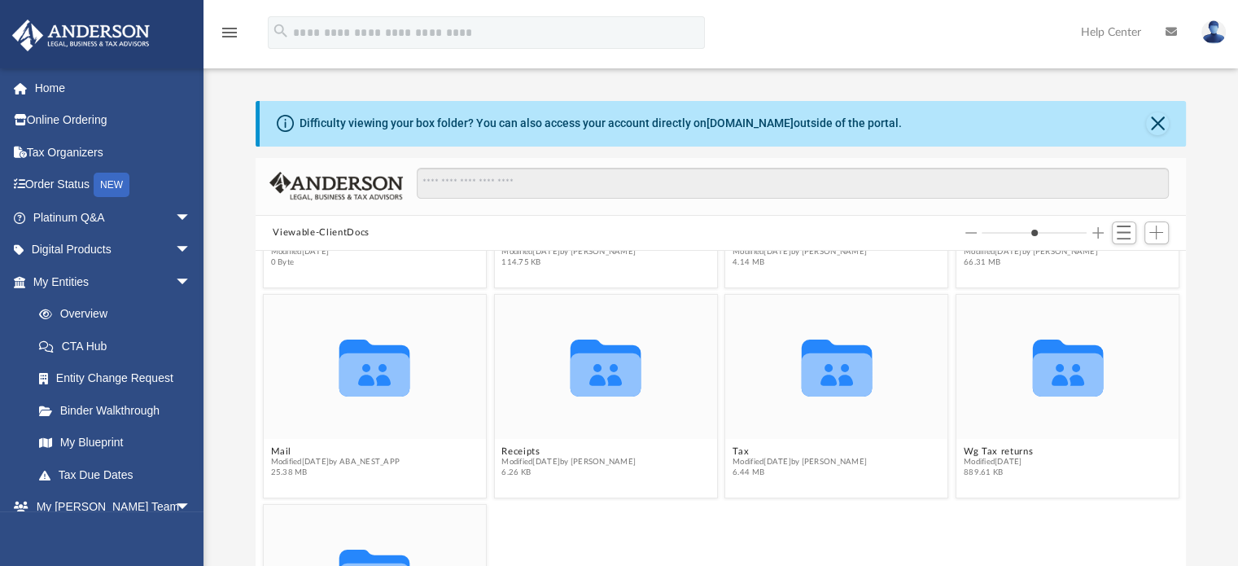
scroll to position [23, 0]
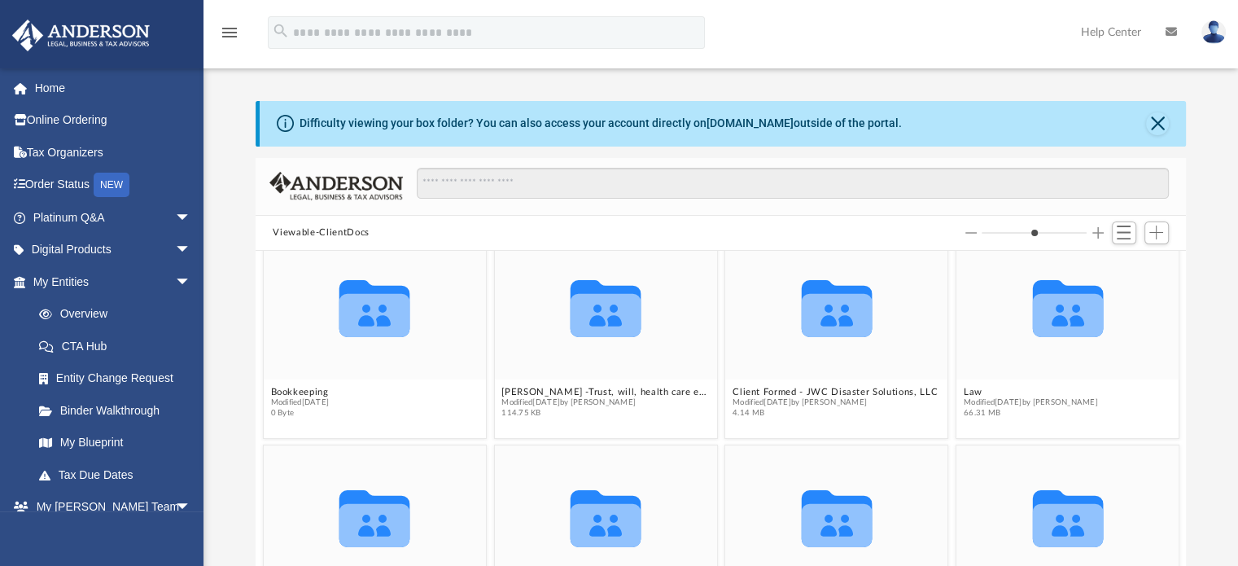
click at [1132, 220] on div at bounding box center [1068, 233] width 207 height 30
click at [1127, 229] on span "Switch to List View" at bounding box center [1123, 232] width 14 height 14
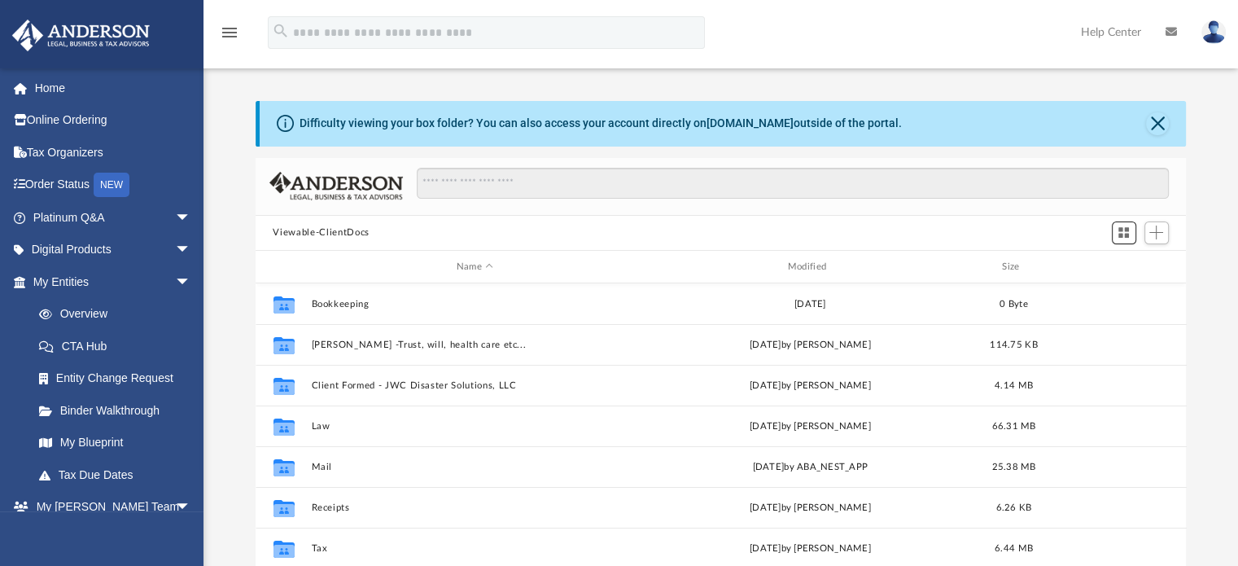
scroll to position [357, 918]
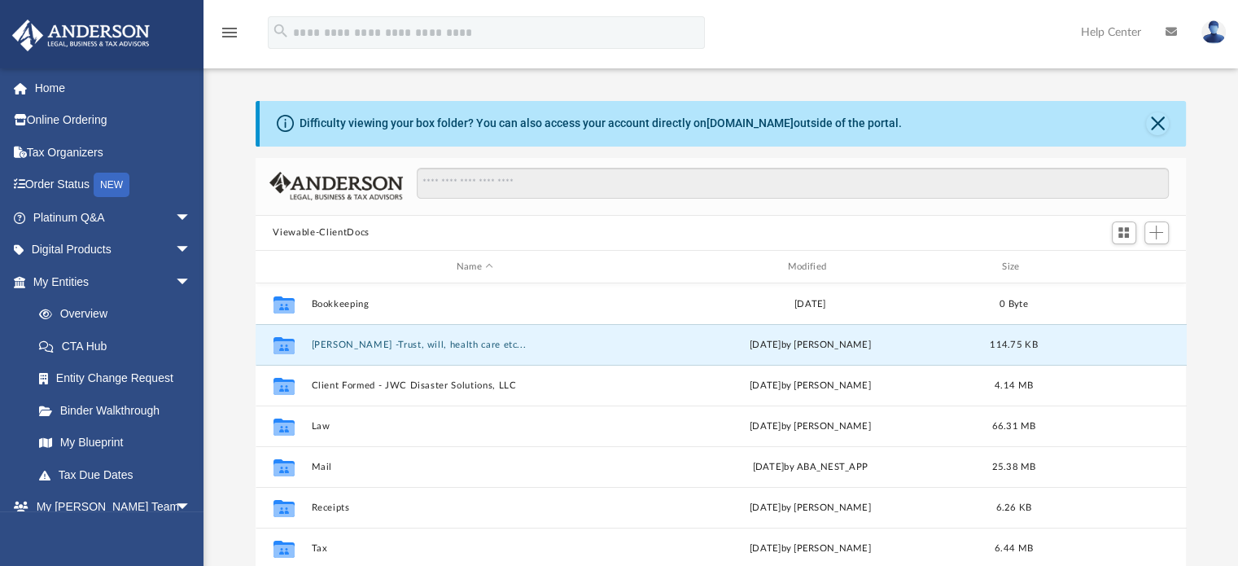
click at [376, 343] on button "Brenda Griner -Trust, will, health care etc..." at bounding box center [475, 344] width 328 height 11
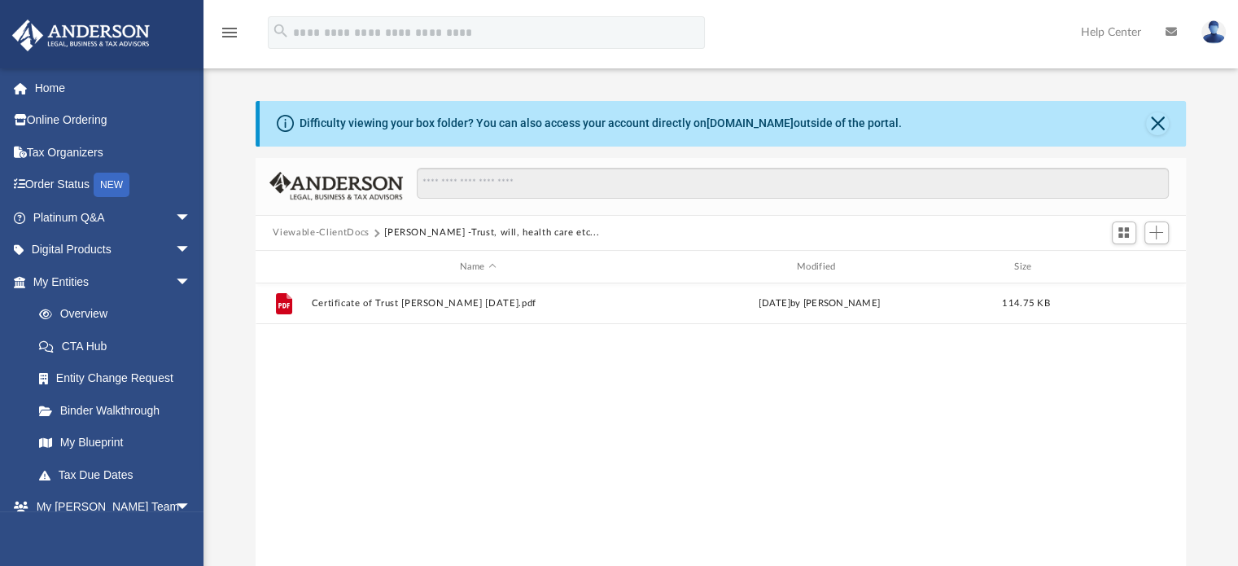
click at [420, 234] on button "Brenda Griner -Trust, will, health care etc..." at bounding box center [491, 232] width 215 height 15
click at [348, 230] on button "Viewable-ClientDocs" at bounding box center [321, 232] width 96 height 15
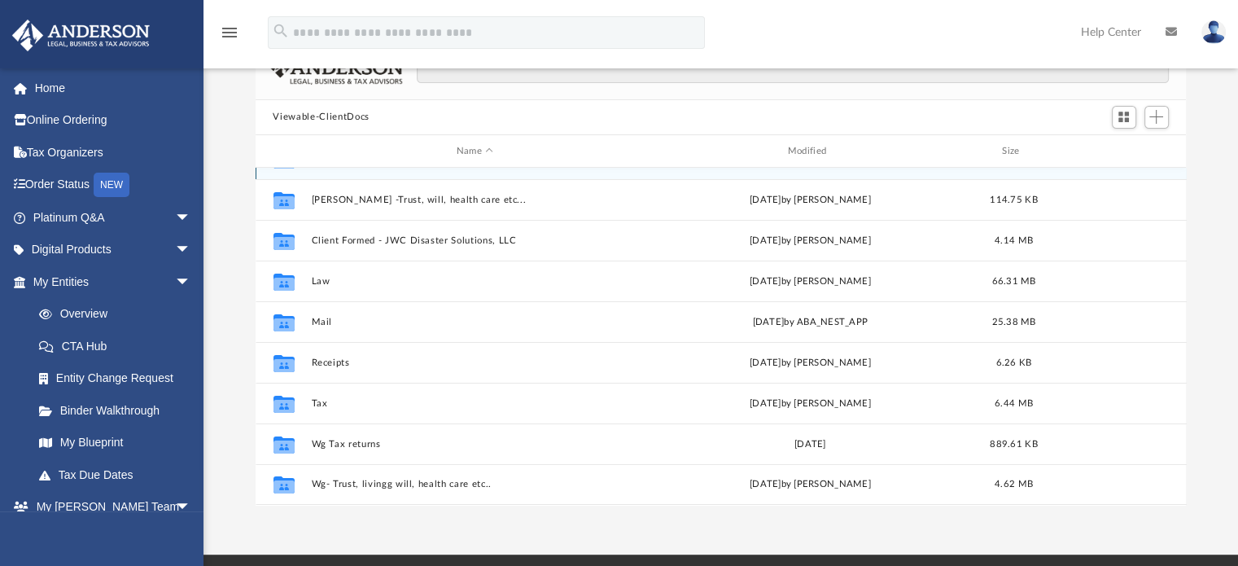
scroll to position [117, 0]
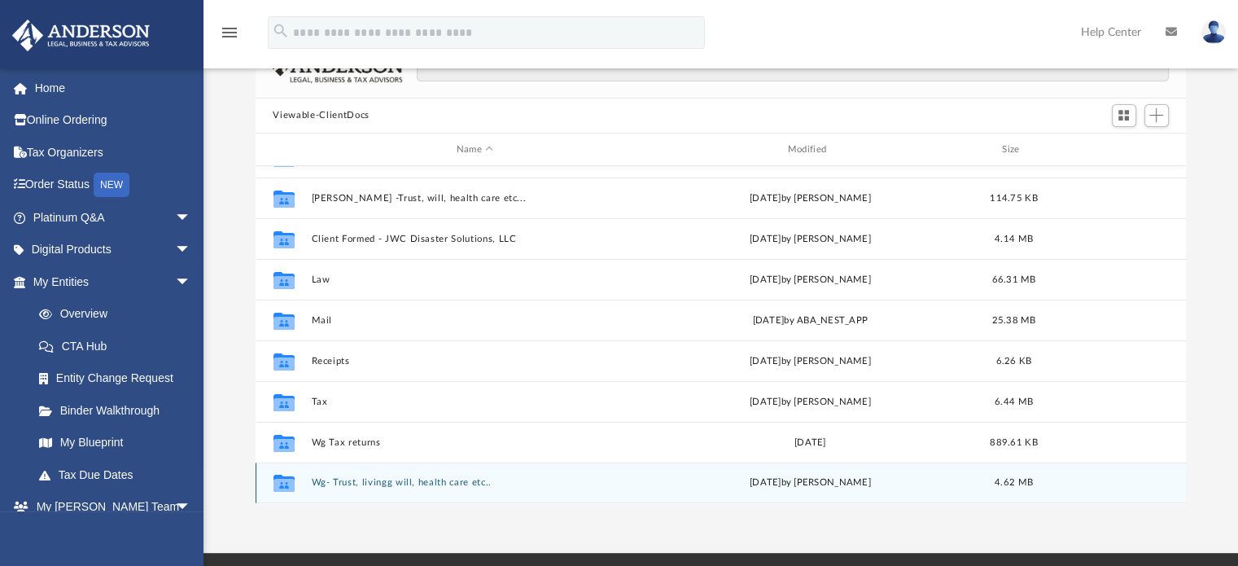
click at [361, 476] on div "Collaborated Folder Wg- Trust, livingg will, health care etc.. Tue Nov 28 2023 …" at bounding box center [721, 482] width 931 height 41
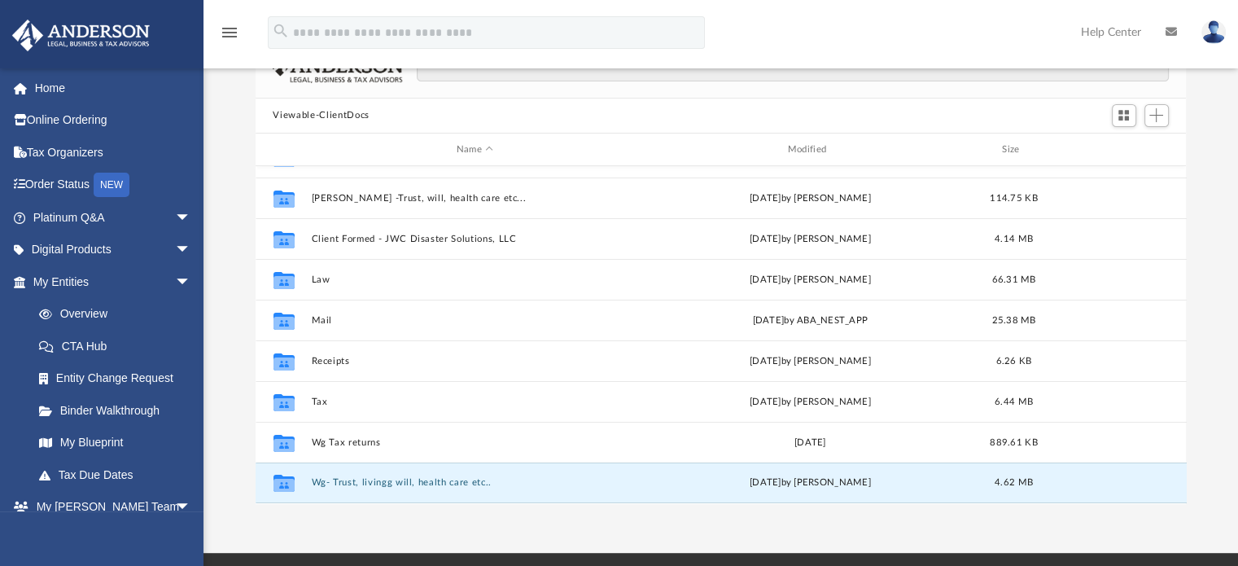
click at [379, 479] on button "Wg- Trust, livingg will, health care etc.." at bounding box center [475, 483] width 328 height 11
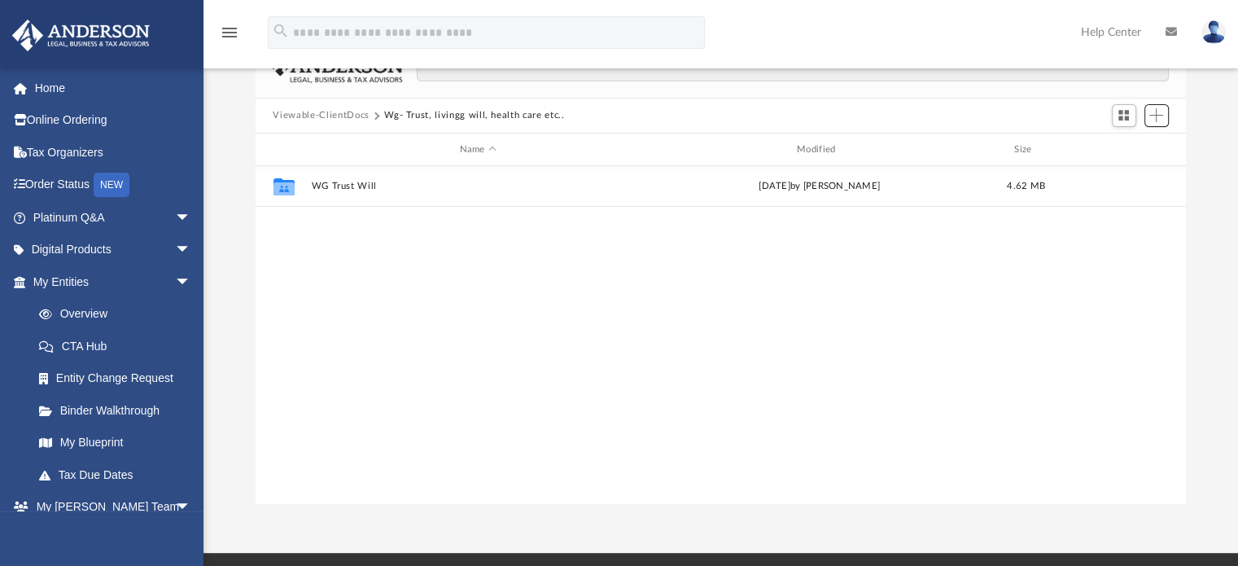
click at [1151, 110] on span "Add" at bounding box center [1156, 115] width 14 height 14
click at [1130, 173] on li "New Folder" at bounding box center [1133, 173] width 52 height 17
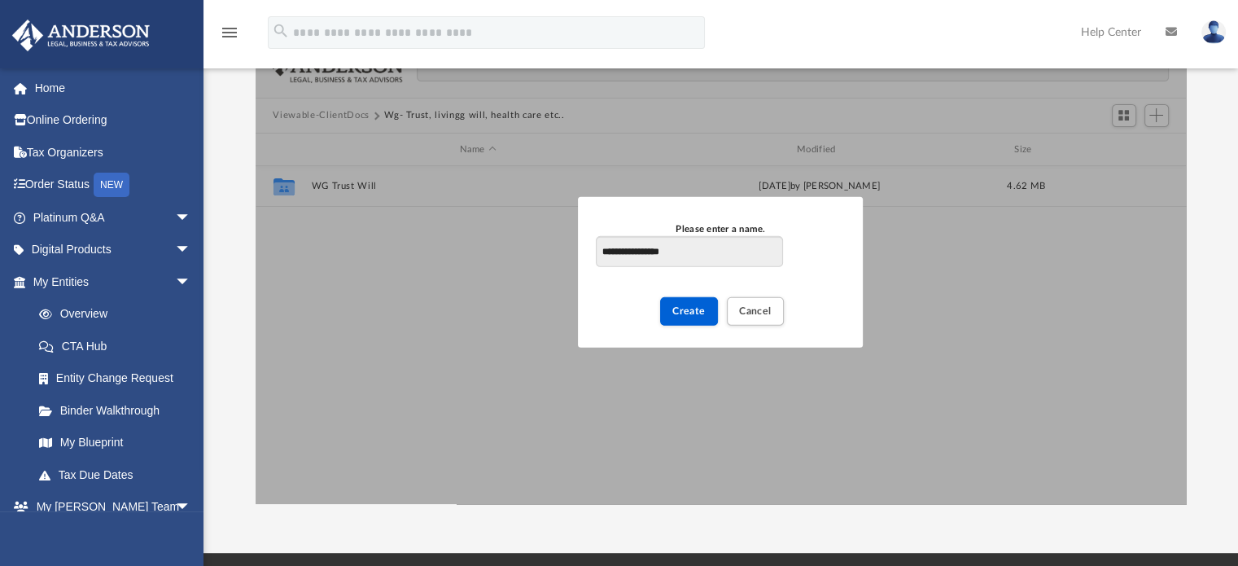
type input "**********"
click at [699, 317] on button "Create" at bounding box center [689, 311] width 58 height 28
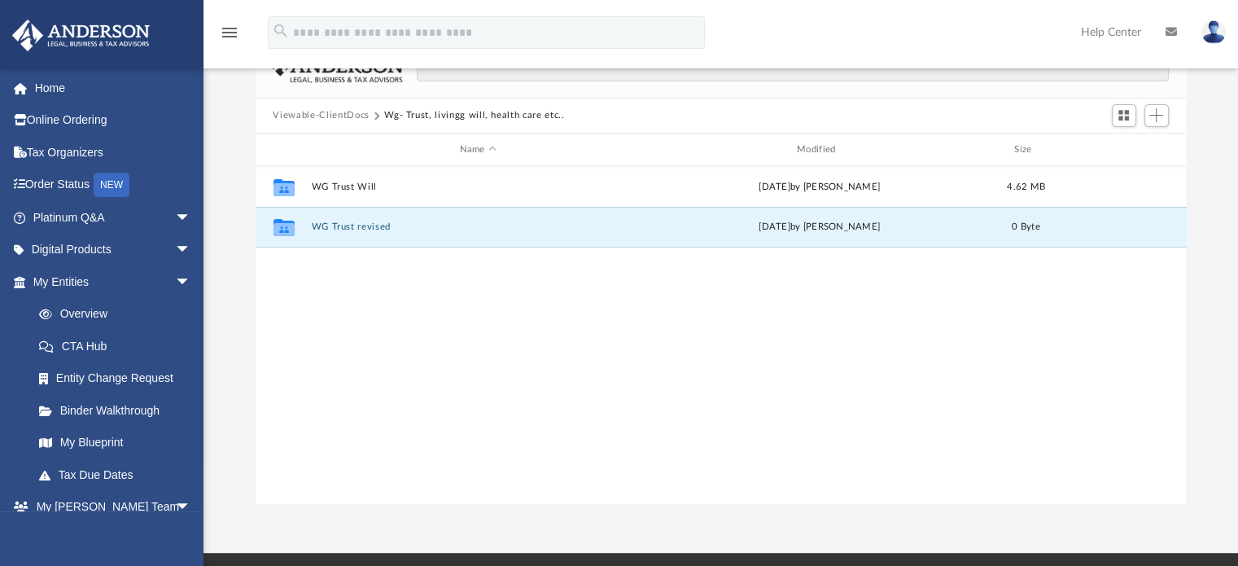
click at [361, 229] on button "WG Trust revised" at bounding box center [478, 227] width 334 height 11
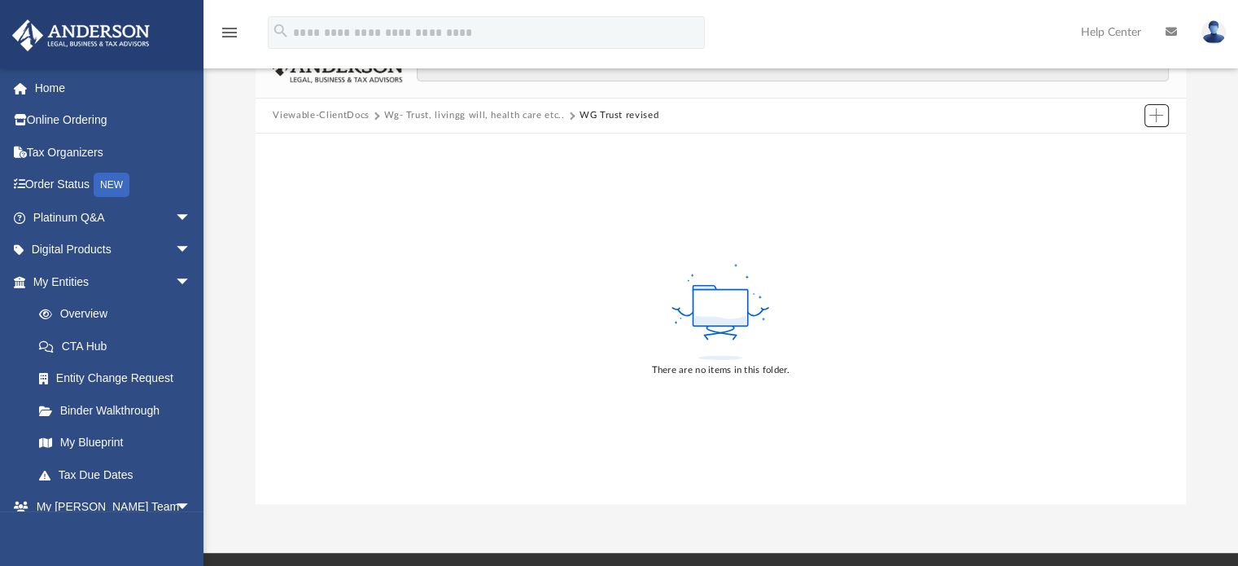
click at [1153, 113] on span "Add" at bounding box center [1156, 115] width 14 height 14
click at [1122, 146] on li "Upload" at bounding box center [1133, 147] width 52 height 17
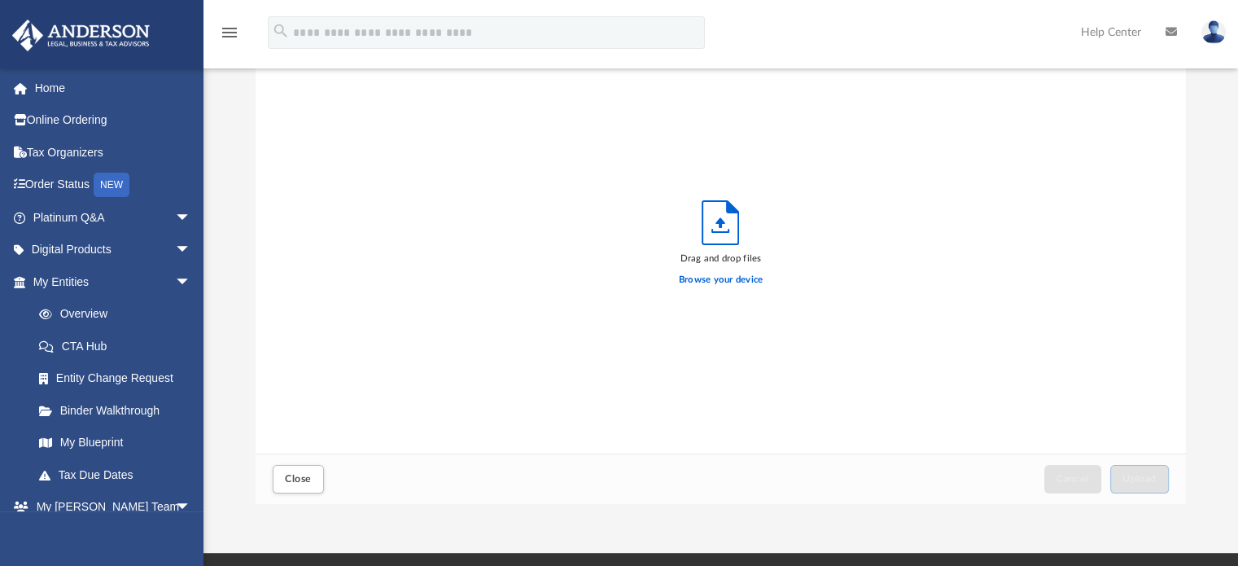
scroll to position [400, 918]
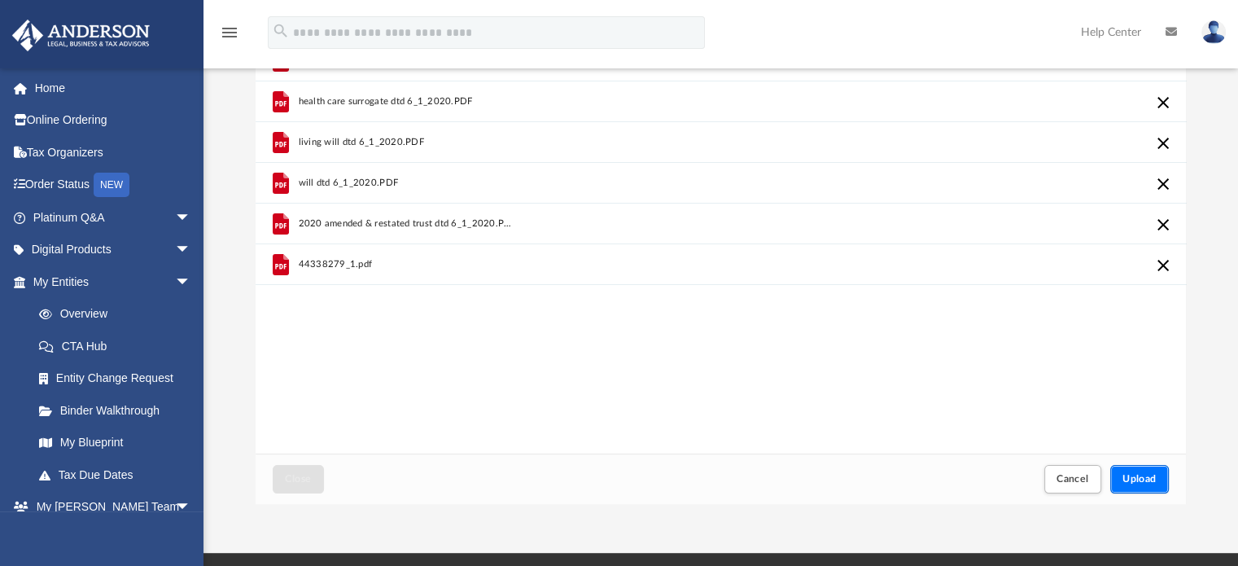
click at [1124, 479] on span "Upload" at bounding box center [1139, 479] width 34 height 10
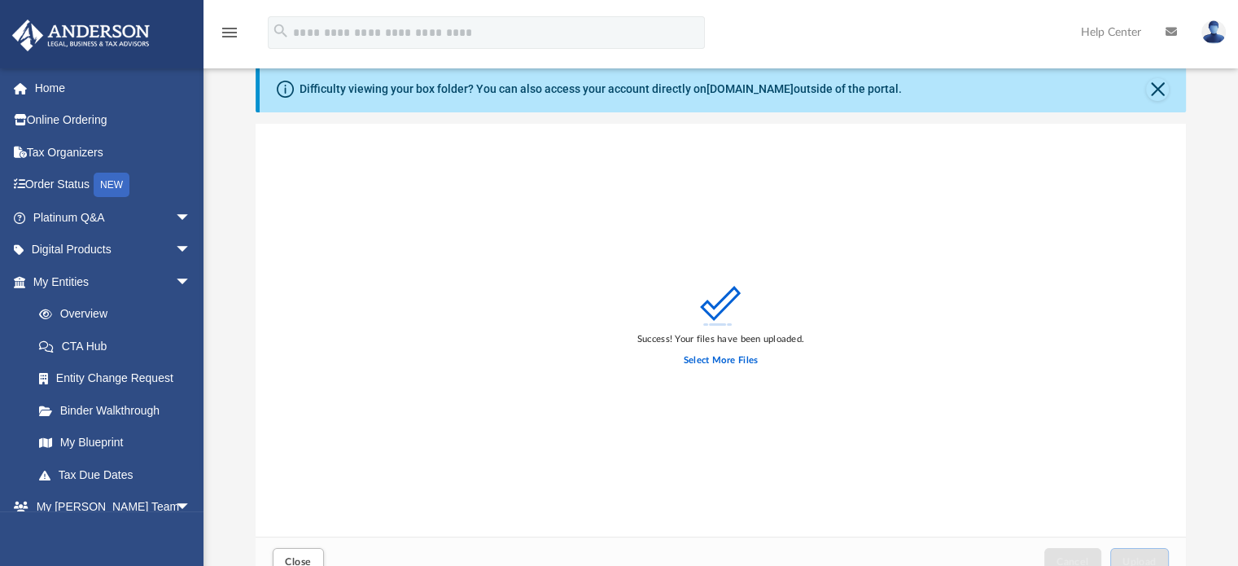
scroll to position [32, 0]
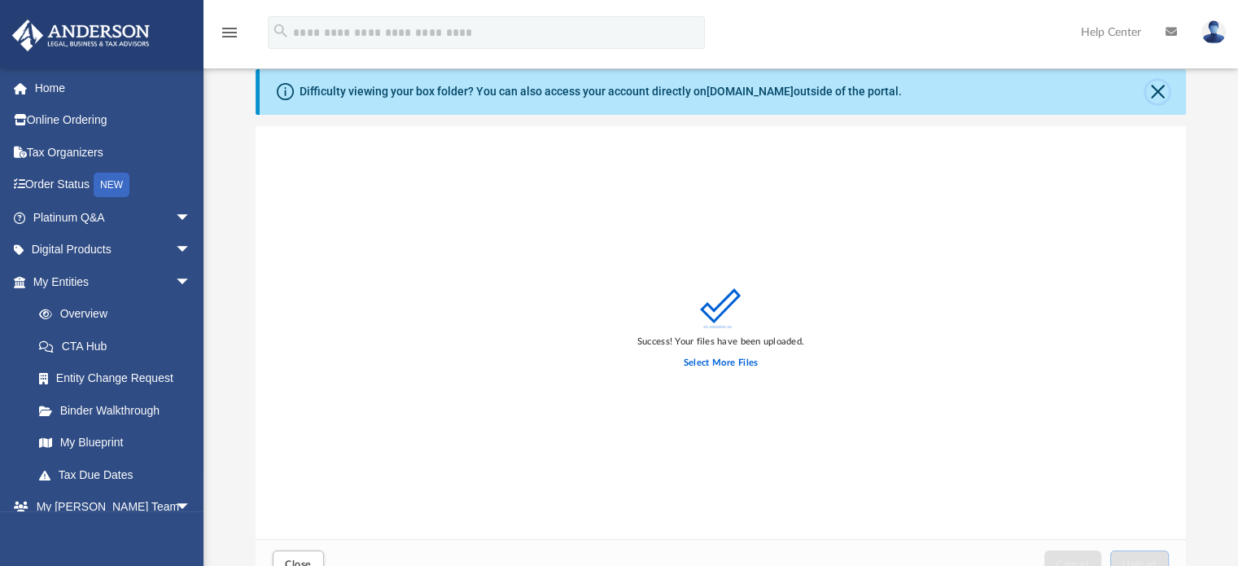
click at [1153, 91] on button "Close" at bounding box center [1157, 92] width 23 height 23
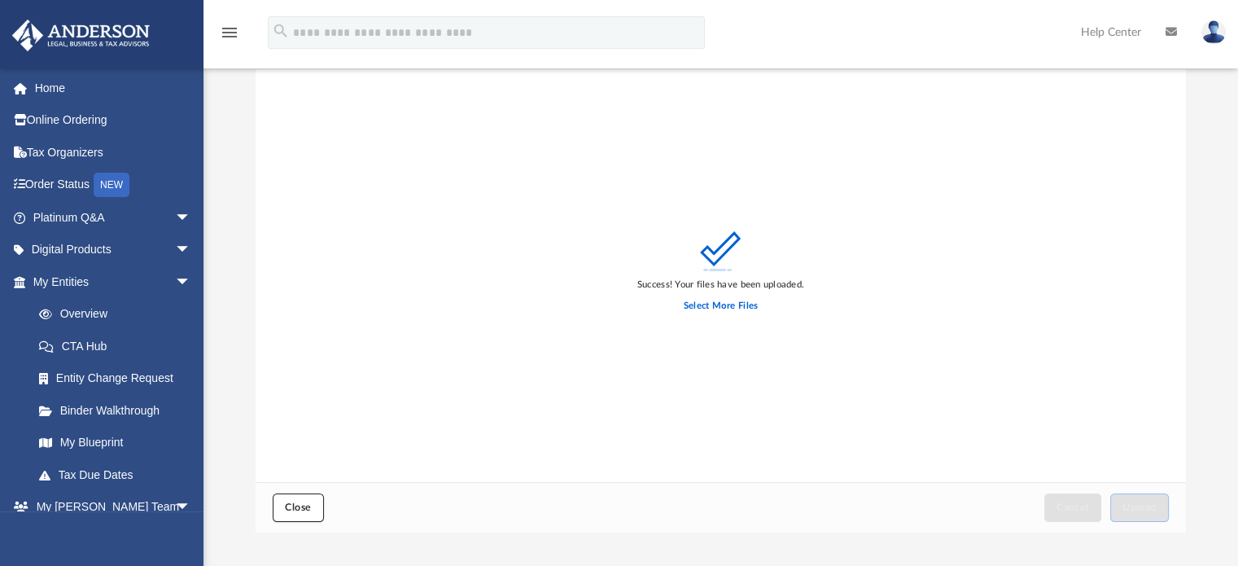
click at [302, 513] on button "Close" at bounding box center [298, 507] width 50 height 28
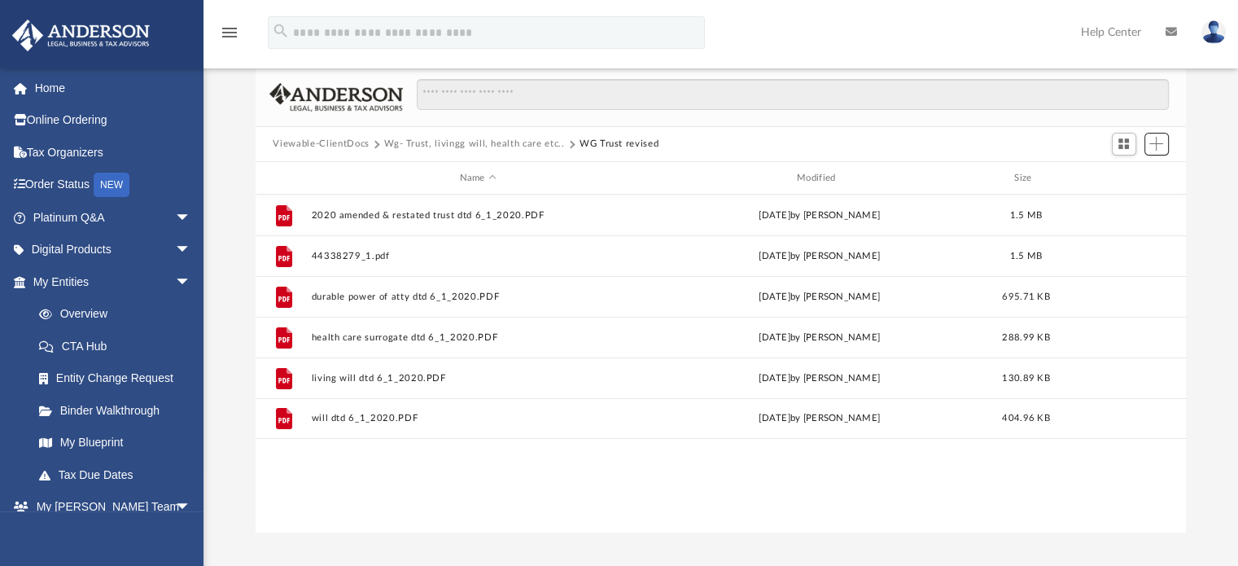
scroll to position [357, 918]
click at [487, 145] on button "Wg- Trust, livingg will, health care etc.." at bounding box center [474, 144] width 180 height 15
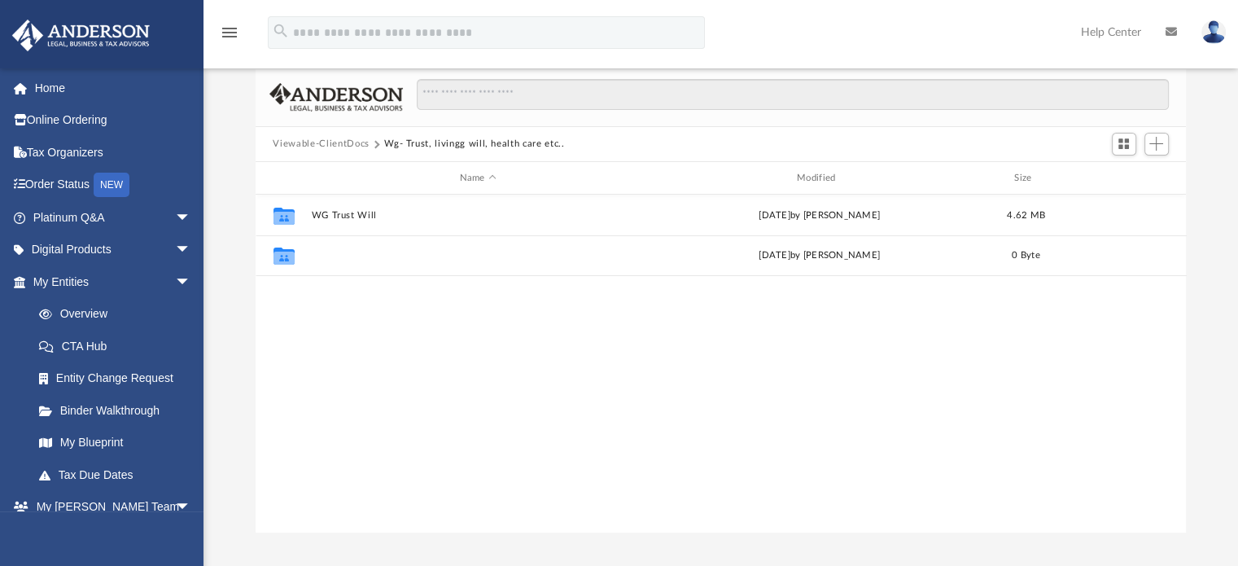
click at [348, 260] on button "WG Trust revised" at bounding box center [478, 256] width 334 height 11
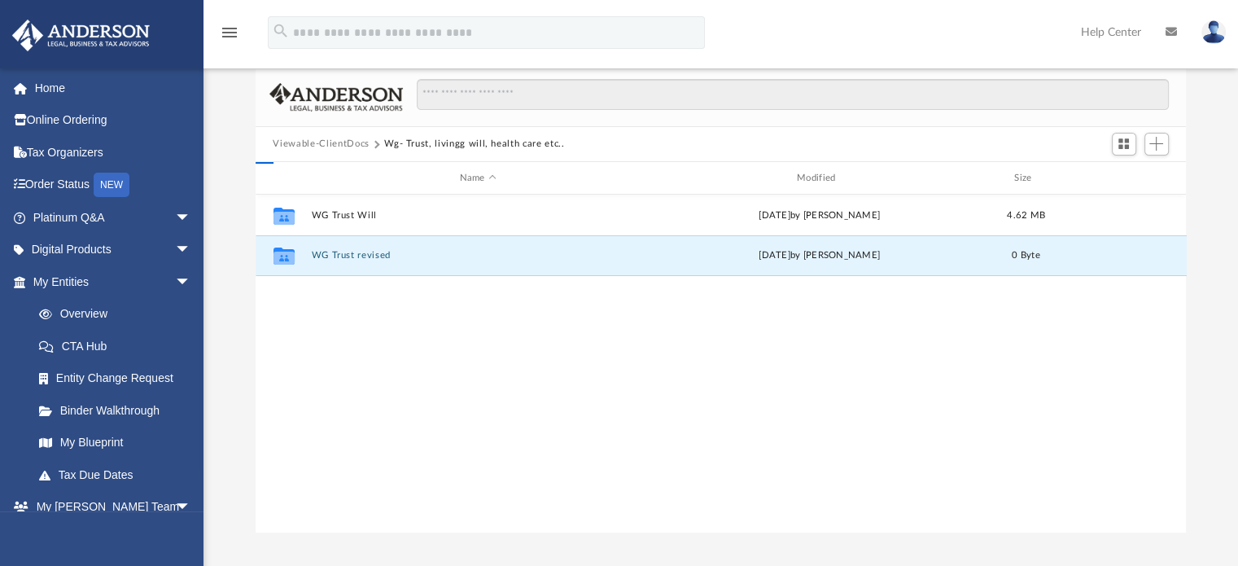
click at [348, 260] on button "WG Trust revised" at bounding box center [478, 256] width 334 height 11
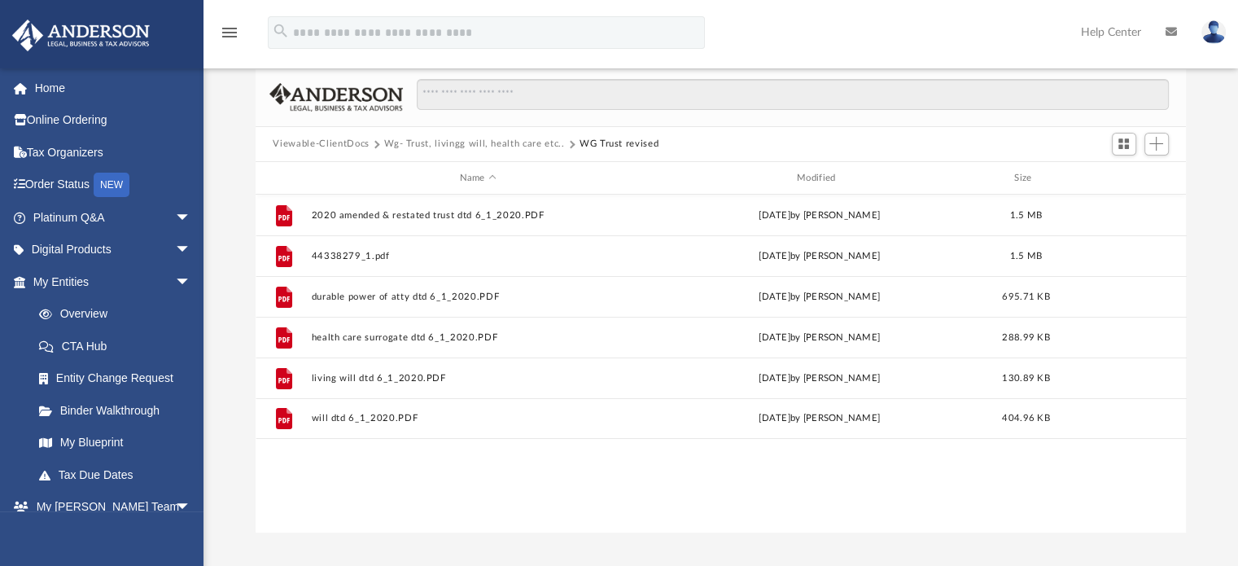
click at [350, 146] on button "Viewable-ClientDocs" at bounding box center [321, 144] width 96 height 15
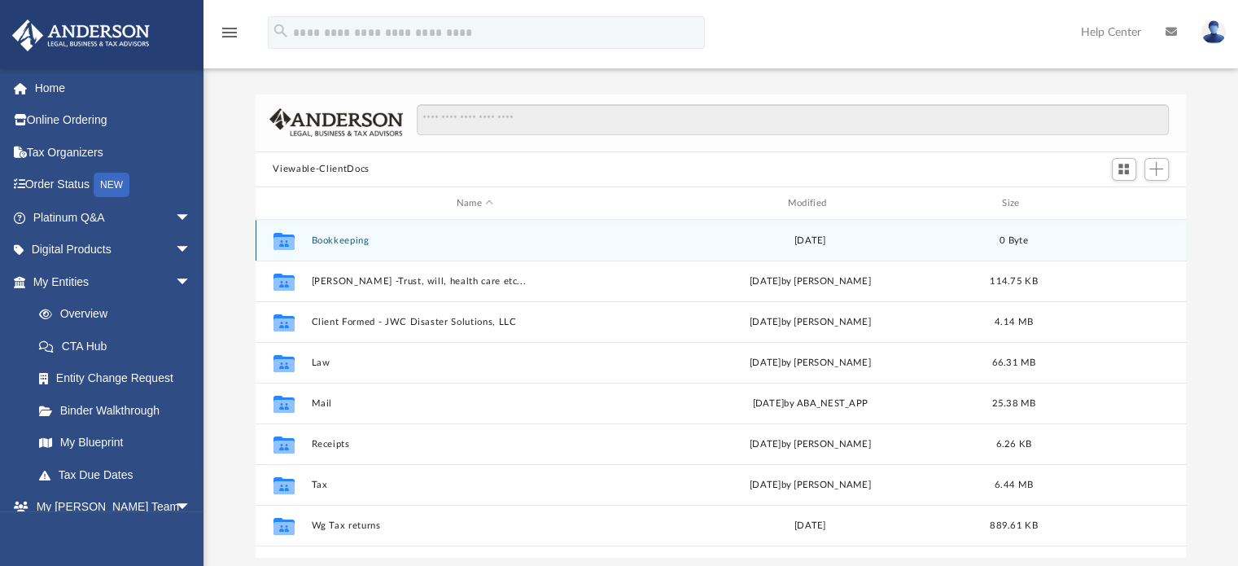
scroll to position [0, 0]
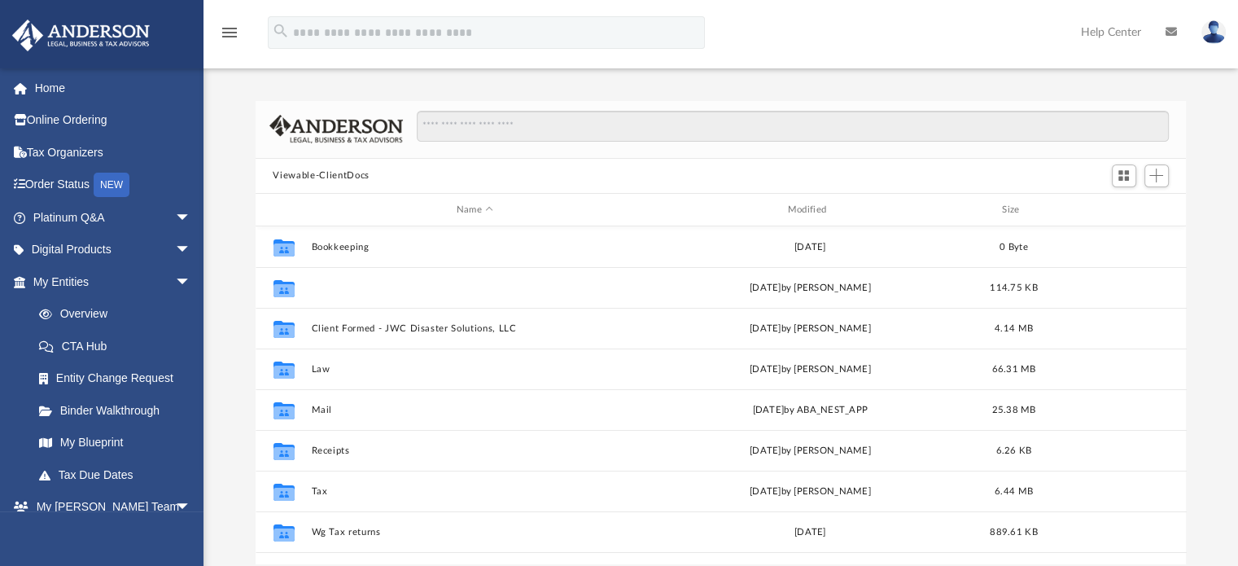
click at [413, 290] on button "Brenda Griner -Trust, will, health care etc..." at bounding box center [475, 287] width 328 height 11
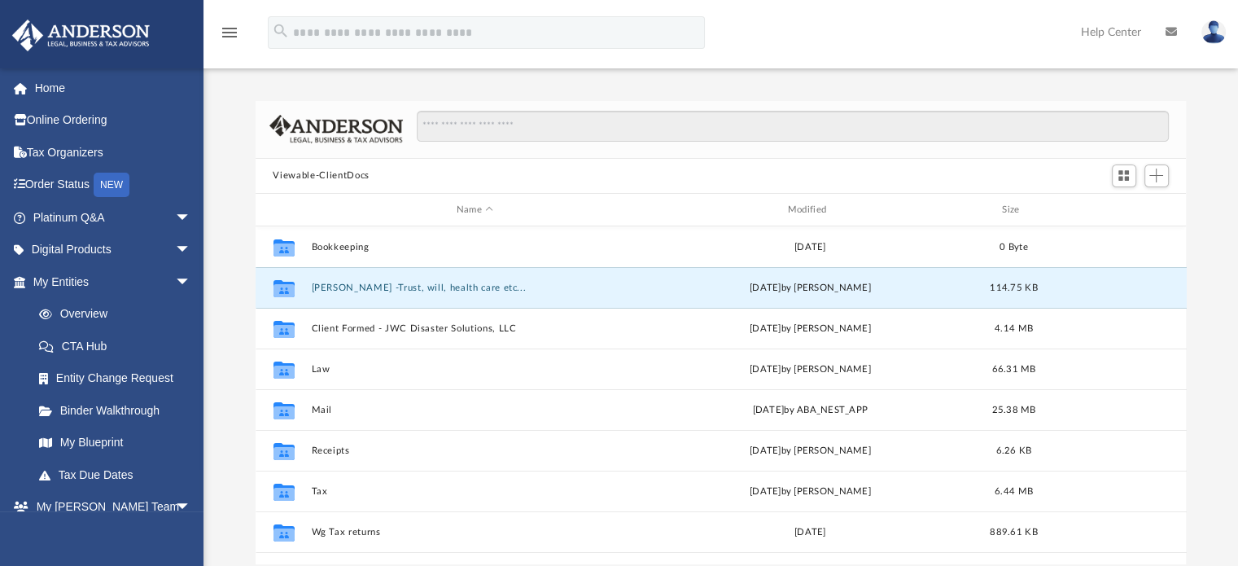
click at [413, 290] on button "Brenda Griner -Trust, will, health care etc..." at bounding box center [475, 287] width 328 height 11
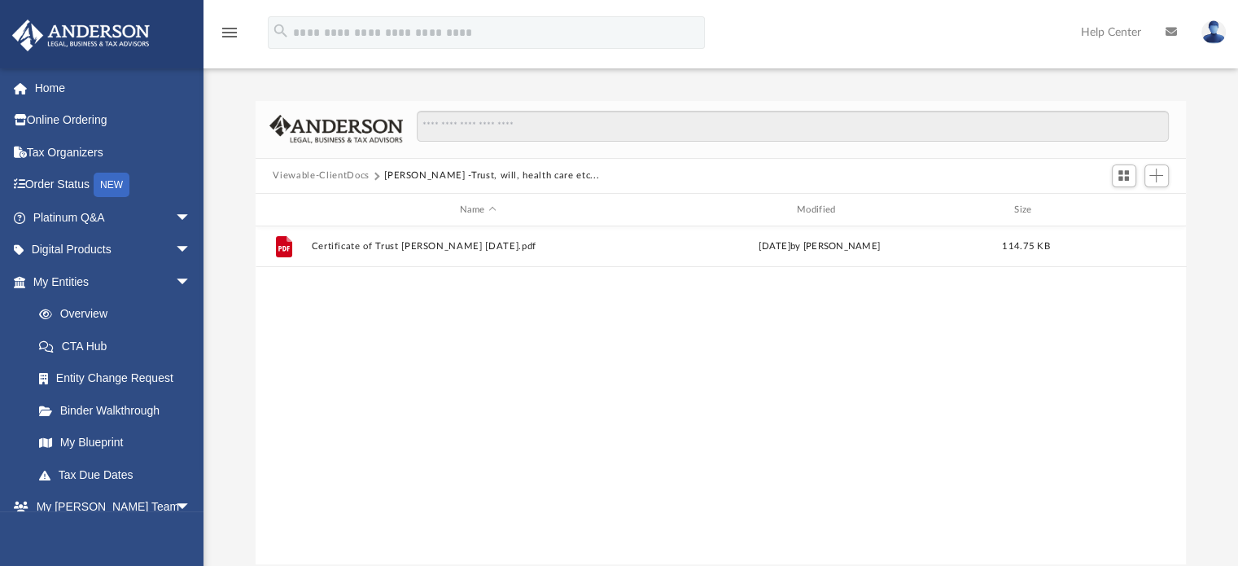
click at [339, 172] on button "Viewable-ClientDocs" at bounding box center [321, 175] width 96 height 15
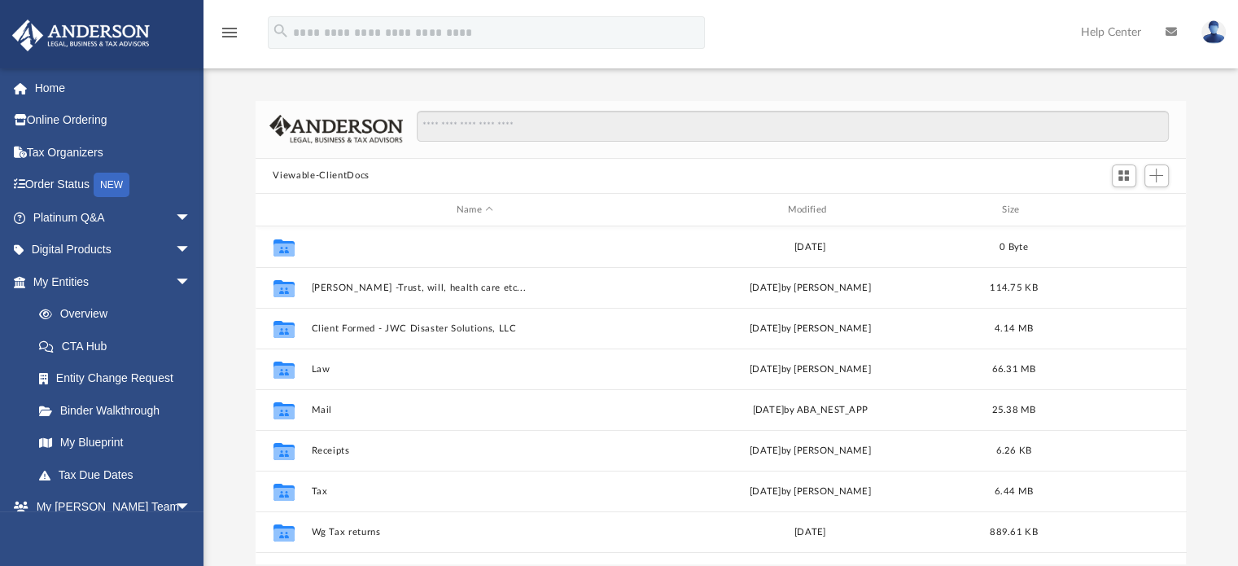
click at [337, 243] on button "Bookkeeping" at bounding box center [475, 247] width 328 height 11
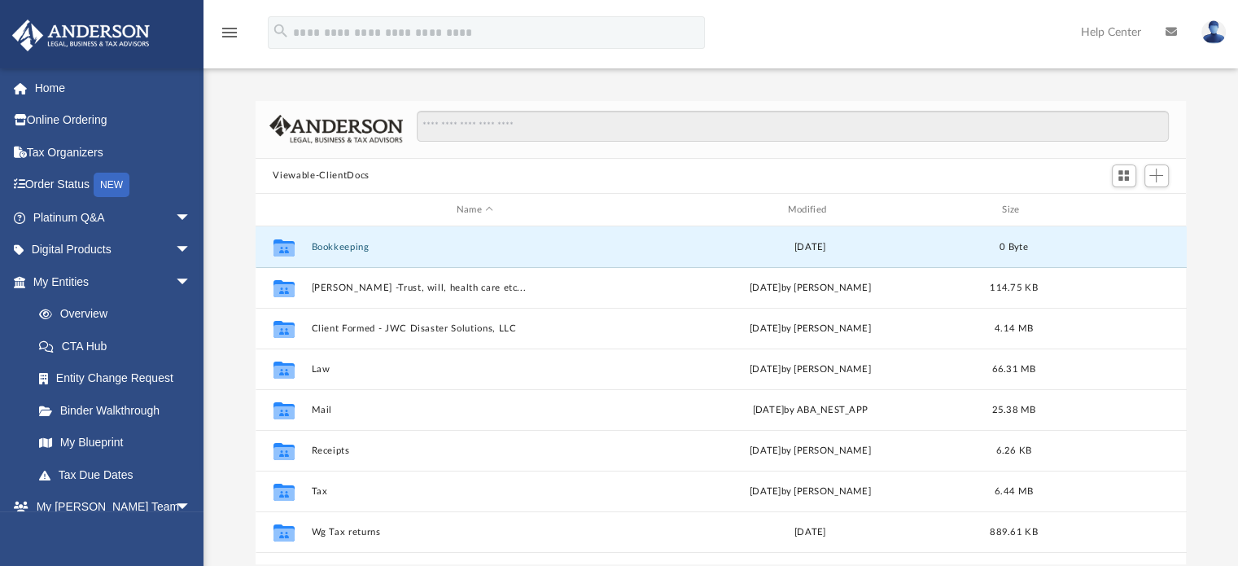
click at [337, 243] on button "Bookkeeping" at bounding box center [475, 247] width 328 height 11
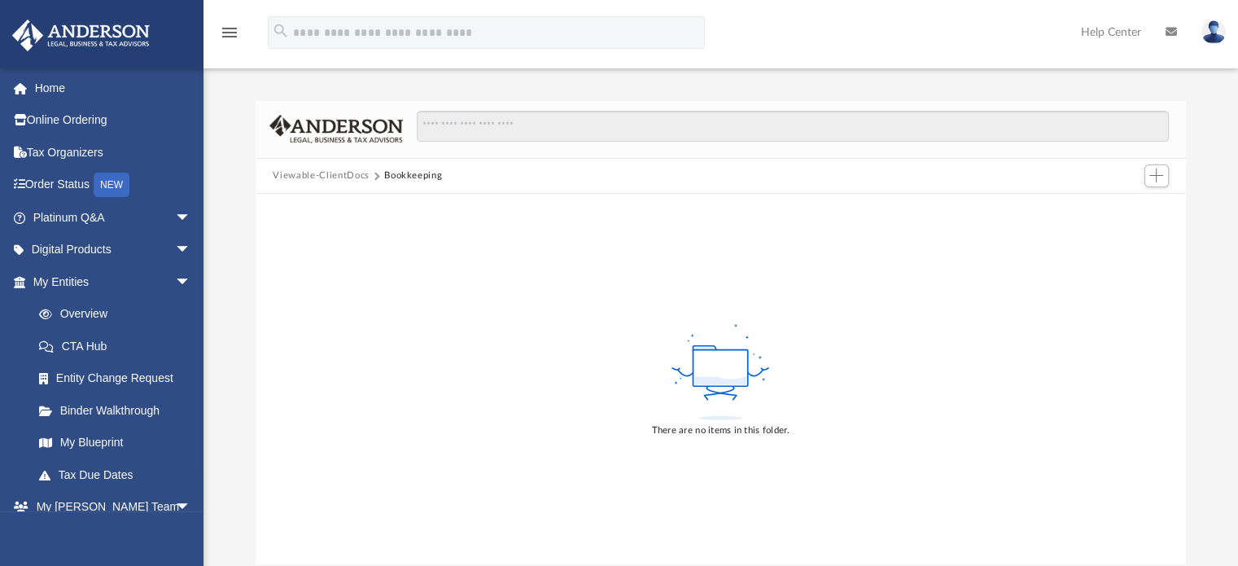
click at [335, 172] on button "Viewable-ClientDocs" at bounding box center [321, 175] width 96 height 15
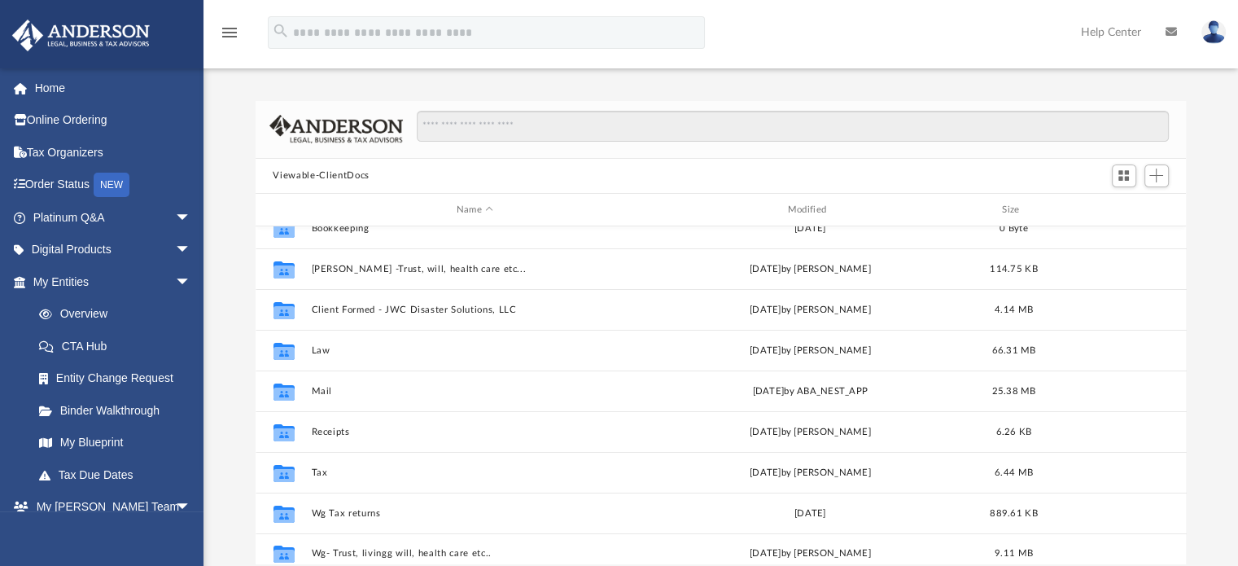
scroll to position [29, 0]
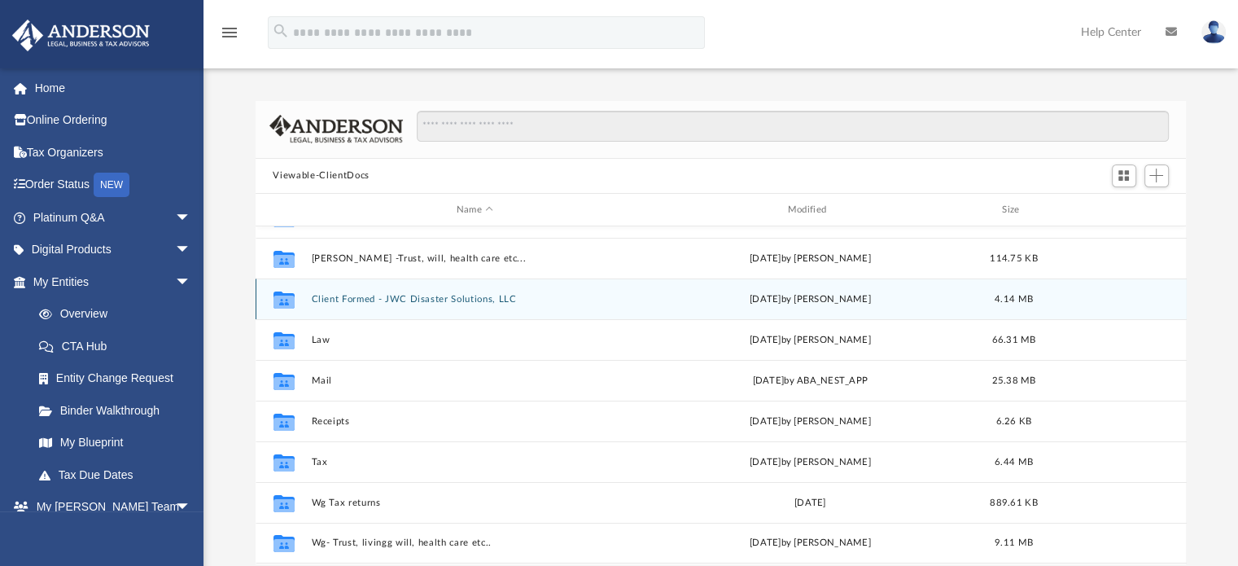
click at [357, 291] on div "Collaborated Folder Client Formed - JWC Disaster Solutions, LLC Thu Oct 17 2024…" at bounding box center [721, 298] width 931 height 41
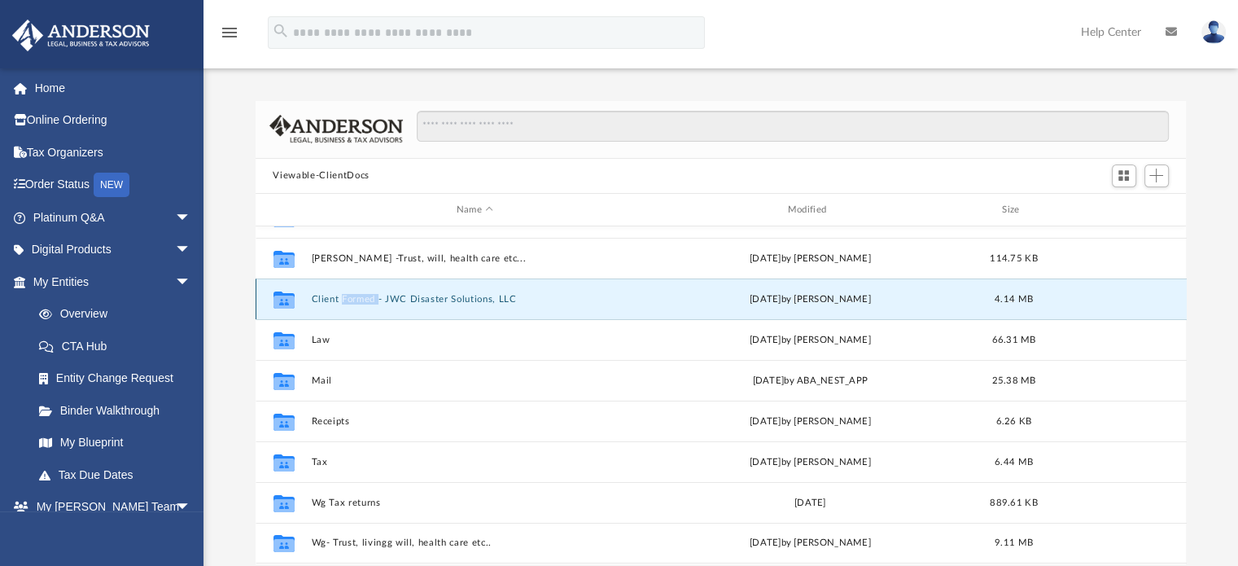
click at [357, 291] on div "Collaborated Folder Client Formed - JWC Disaster Solutions, LLC Thu Oct 17 2024…" at bounding box center [721, 298] width 931 height 41
click at [335, 297] on button "Client Formed - JWC Disaster Solutions, LLC" at bounding box center [475, 299] width 328 height 11
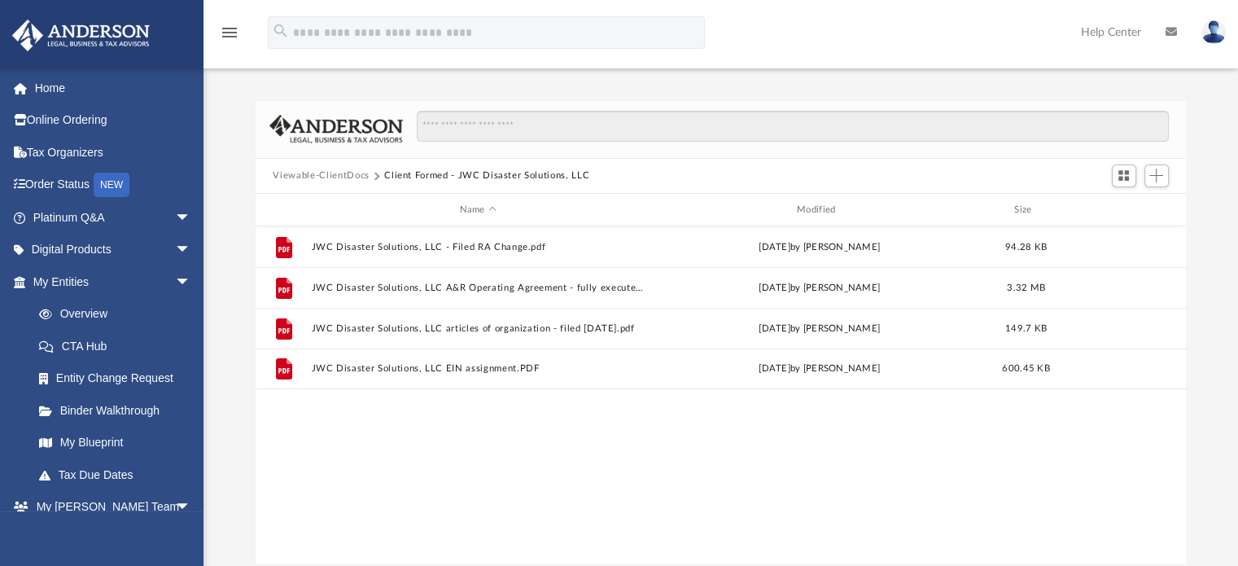
click at [344, 172] on button "Viewable-ClientDocs" at bounding box center [321, 175] width 96 height 15
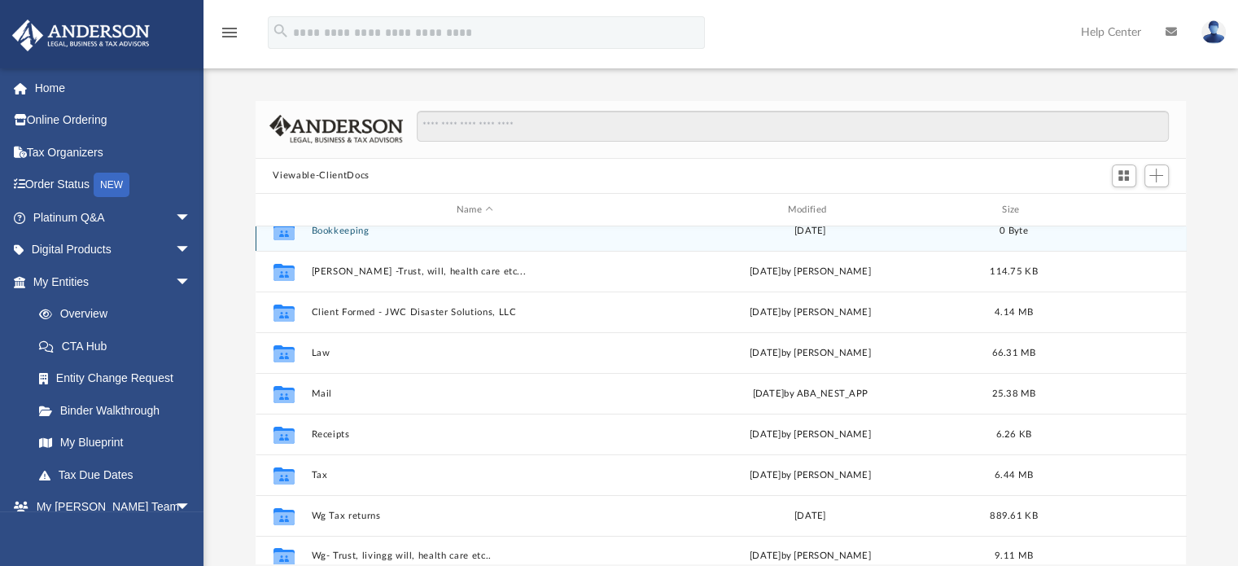
scroll to position [29, 0]
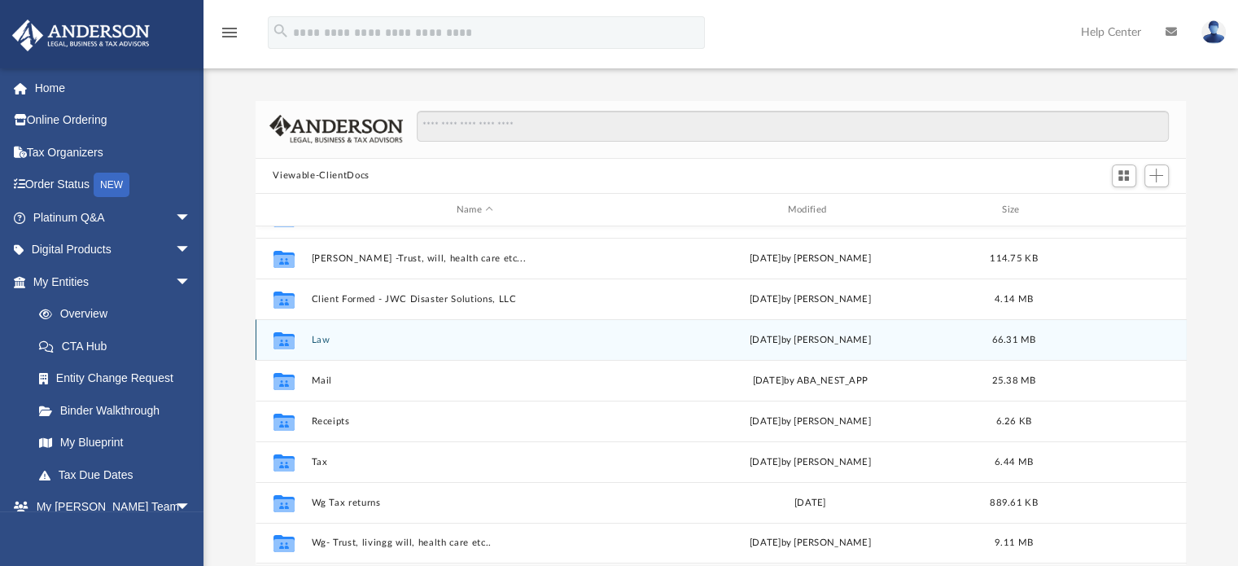
click at [305, 342] on div "Collaborated Folder Law today by Wayne Griner 66.31 MB" at bounding box center [721, 339] width 931 height 41
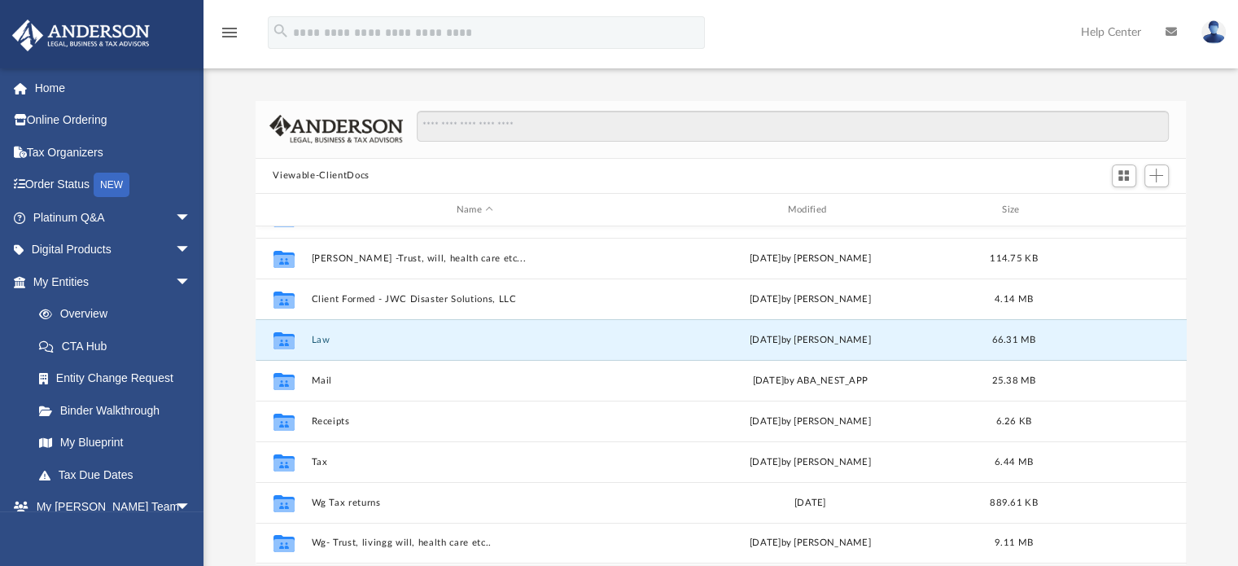
click at [316, 336] on button "Law" at bounding box center [475, 339] width 328 height 11
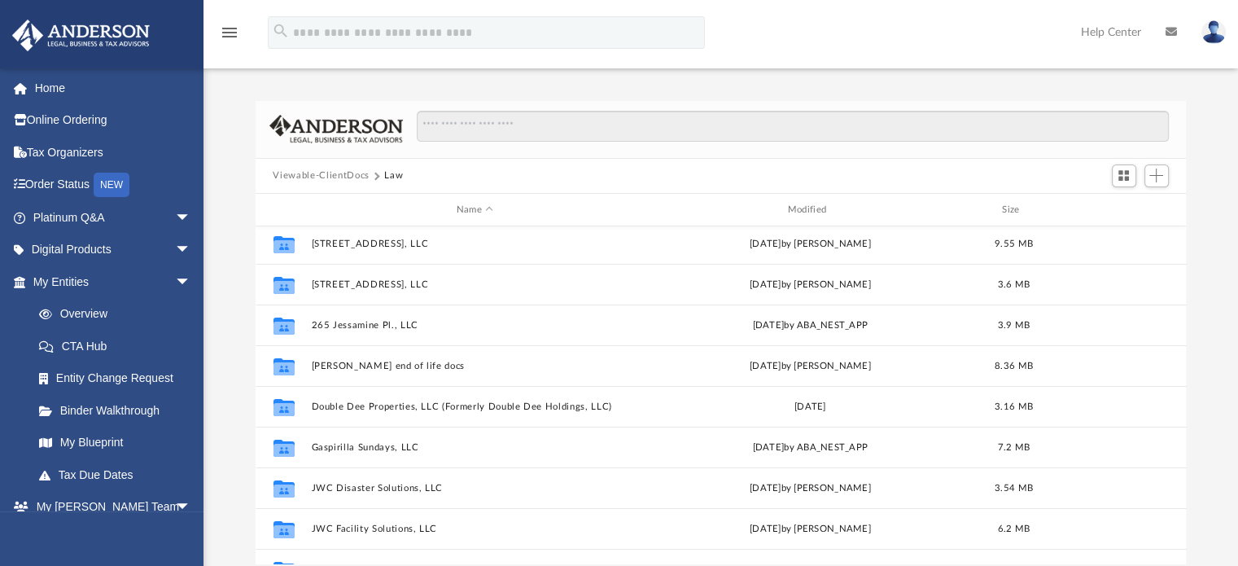
scroll to position [0, 0]
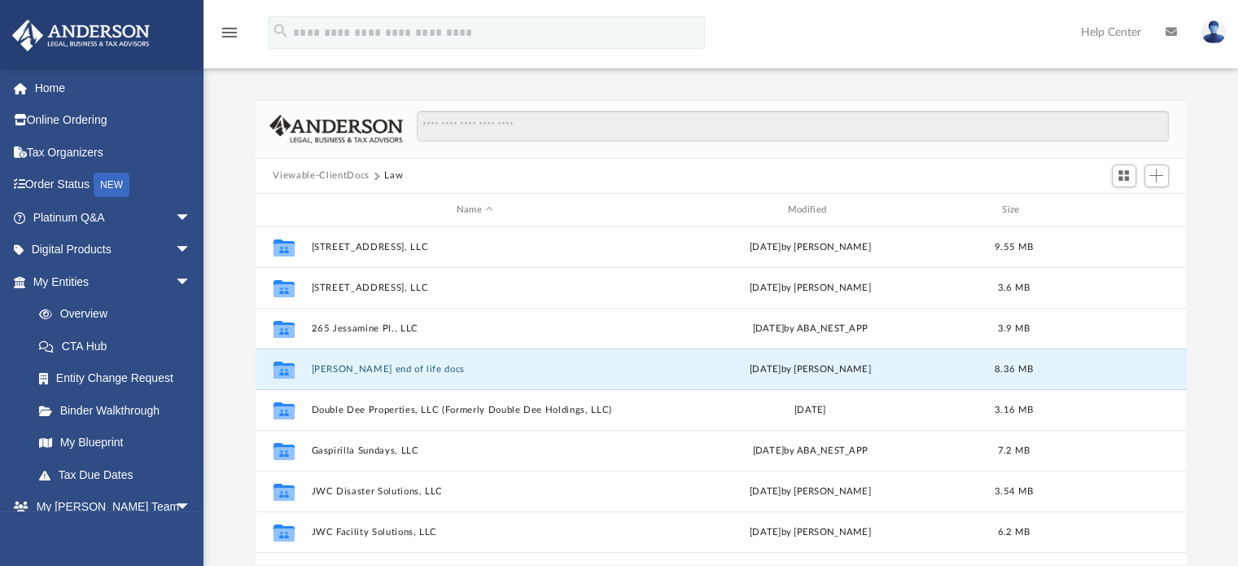
drag, startPoint x: 388, startPoint y: 367, endPoint x: 915, endPoint y: 168, distance: 563.0
click at [915, 168] on div "Viewable-ClientDocs Law" at bounding box center [721, 177] width 931 height 36
click at [392, 367] on button "Brenda Griner end of life docs" at bounding box center [475, 369] width 328 height 11
